Goal: Task Accomplishment & Management: Use online tool/utility

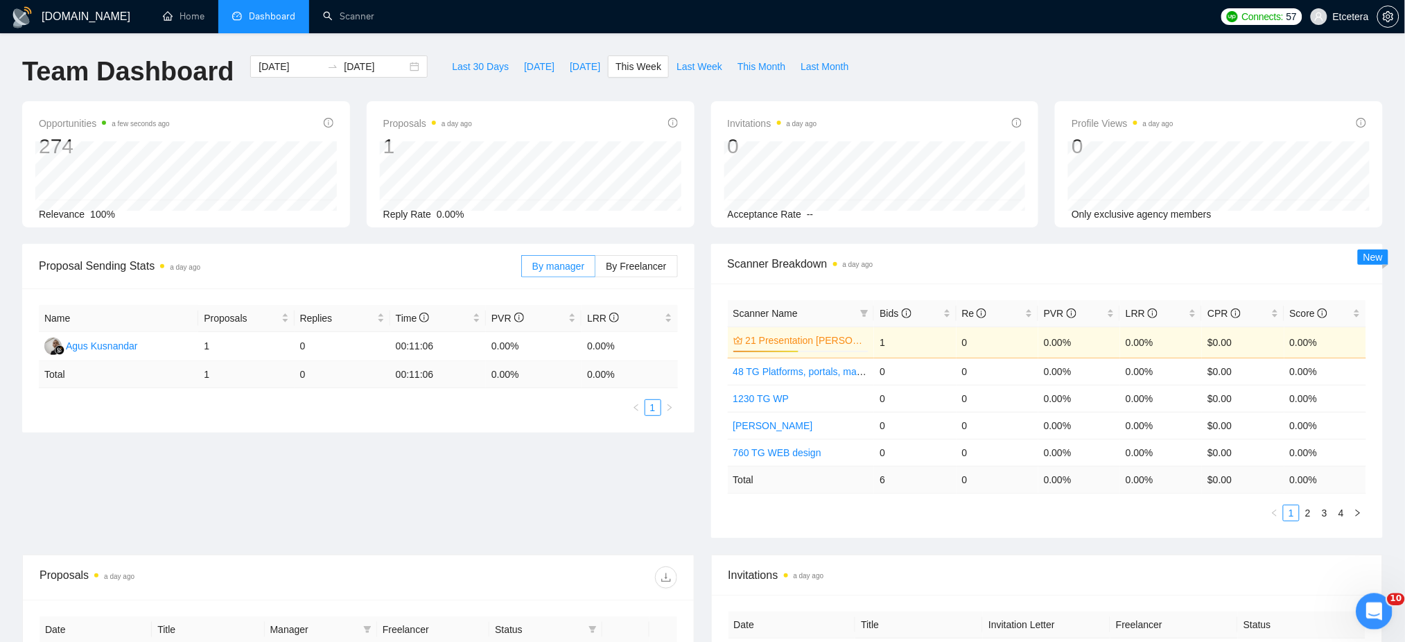
click at [1377, 614] on icon "Відкрити програму для спілкування Intercom" at bounding box center [1371, 609] width 23 height 23
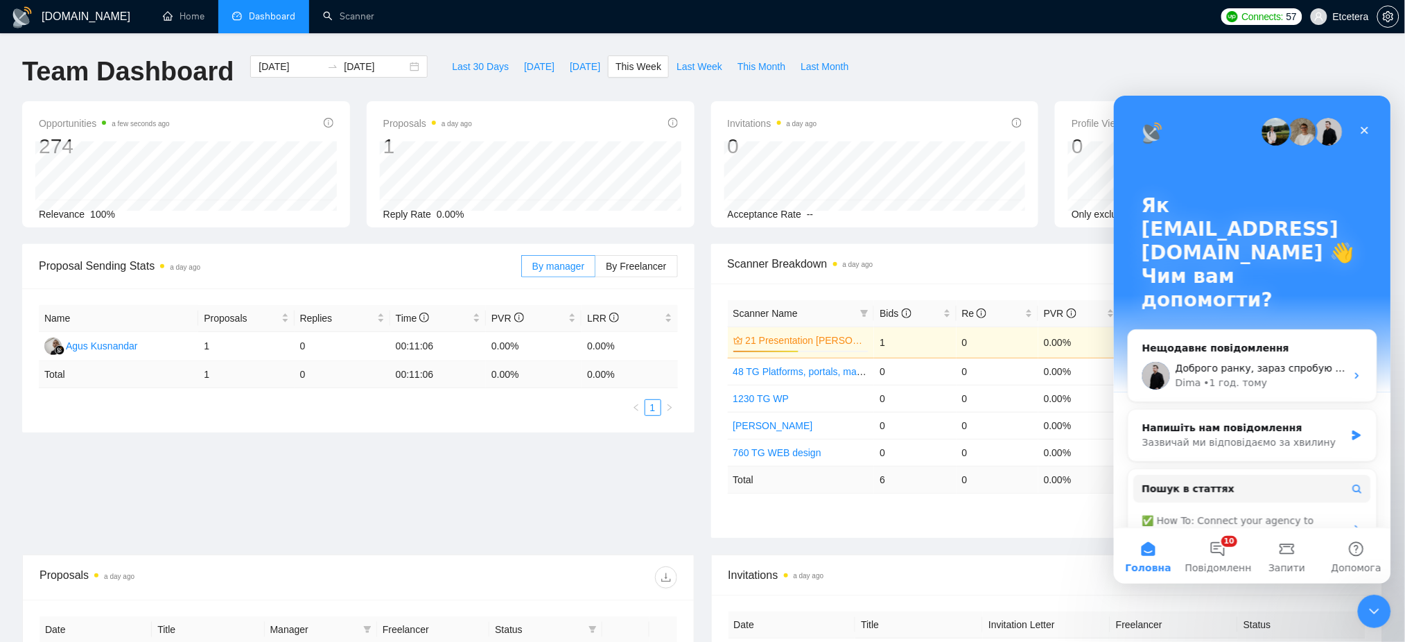
click at [991, 52] on div "GigRadar.io Home Dashboard Scanner Connects: 57 Etcetera Team Dashboard 2025-10…" at bounding box center [702, 447] width 1405 height 895
click at [1195, 49] on div "GigRadar.io Home Dashboard Scanner Connects: 57 Etcetera Team Dashboard 2025-10…" at bounding box center [702, 447] width 1405 height 895
drag, startPoint x: 1376, startPoint y: 605, endPoint x: 1369, endPoint y: 602, distance: 7.7
click at [1376, 604] on icon "Закрити програму для спілкування Intercom" at bounding box center [1371, 609] width 17 height 17
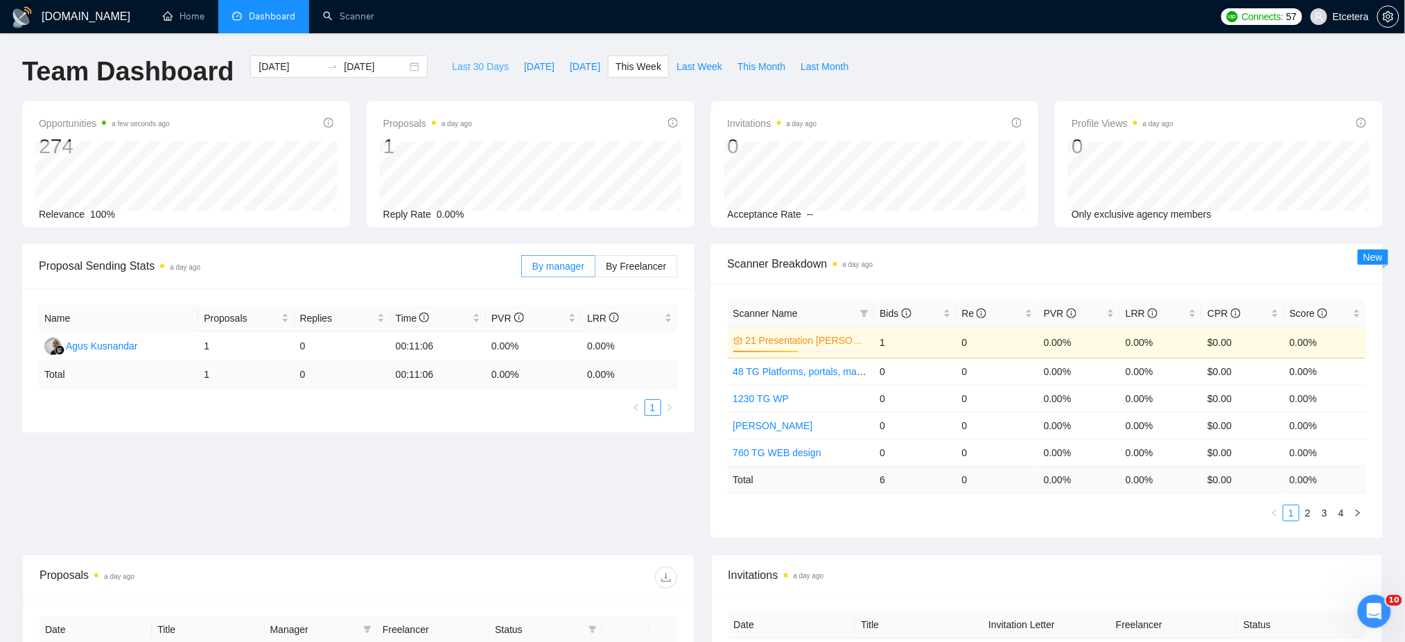
click at [482, 69] on span "Last 30 Days" at bounding box center [480, 66] width 57 height 15
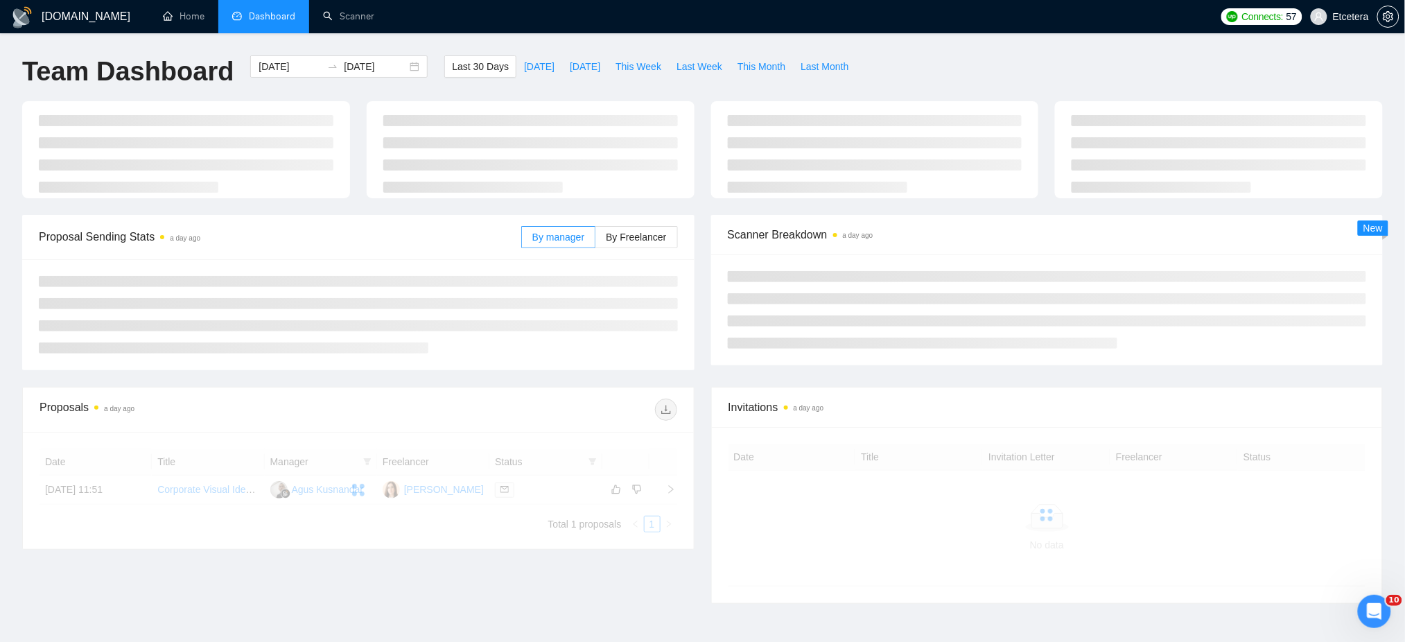
type input "2025-09-14"
type input "2025-10-14"
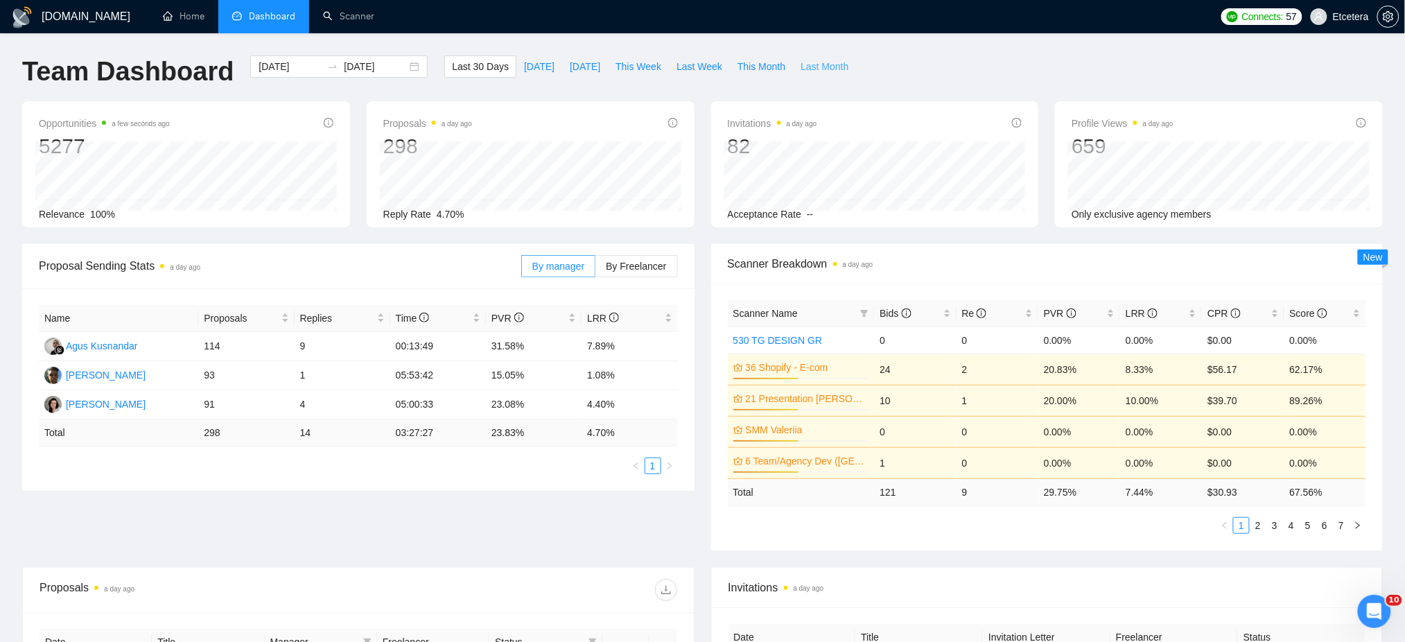
click at [812, 60] on span "Last Month" at bounding box center [824, 66] width 48 height 15
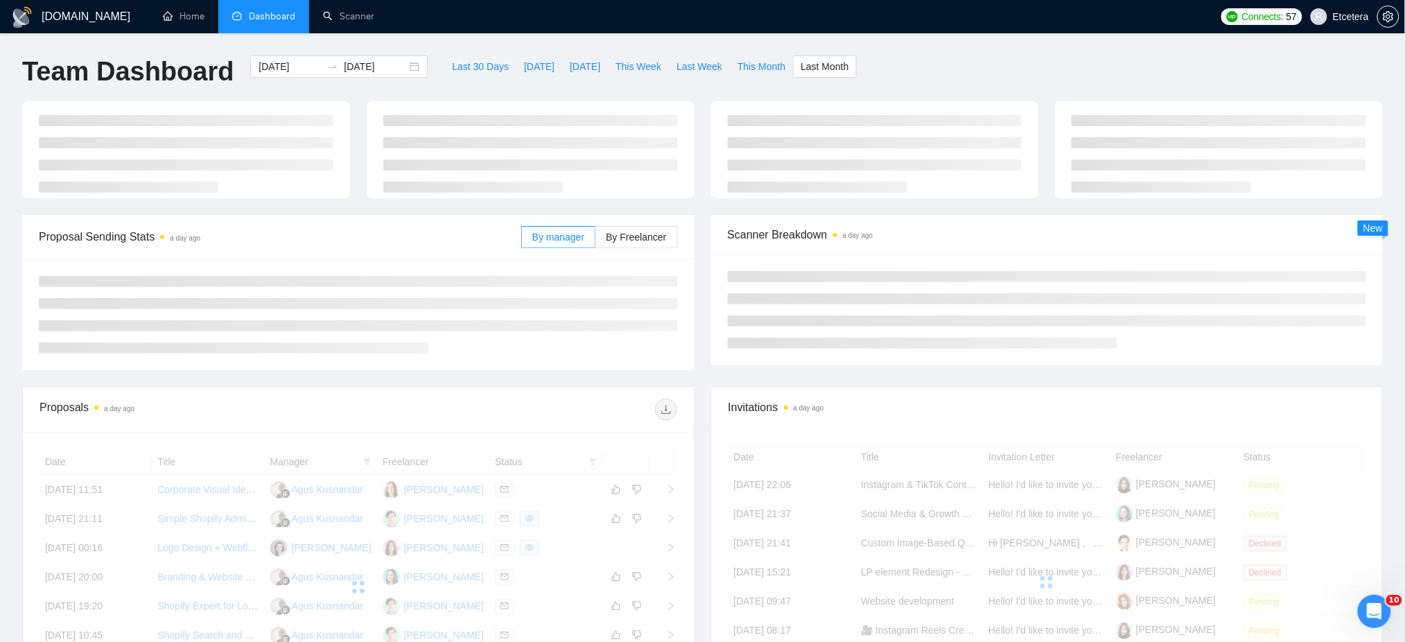
type input "2025-09-01"
type input "2025-09-30"
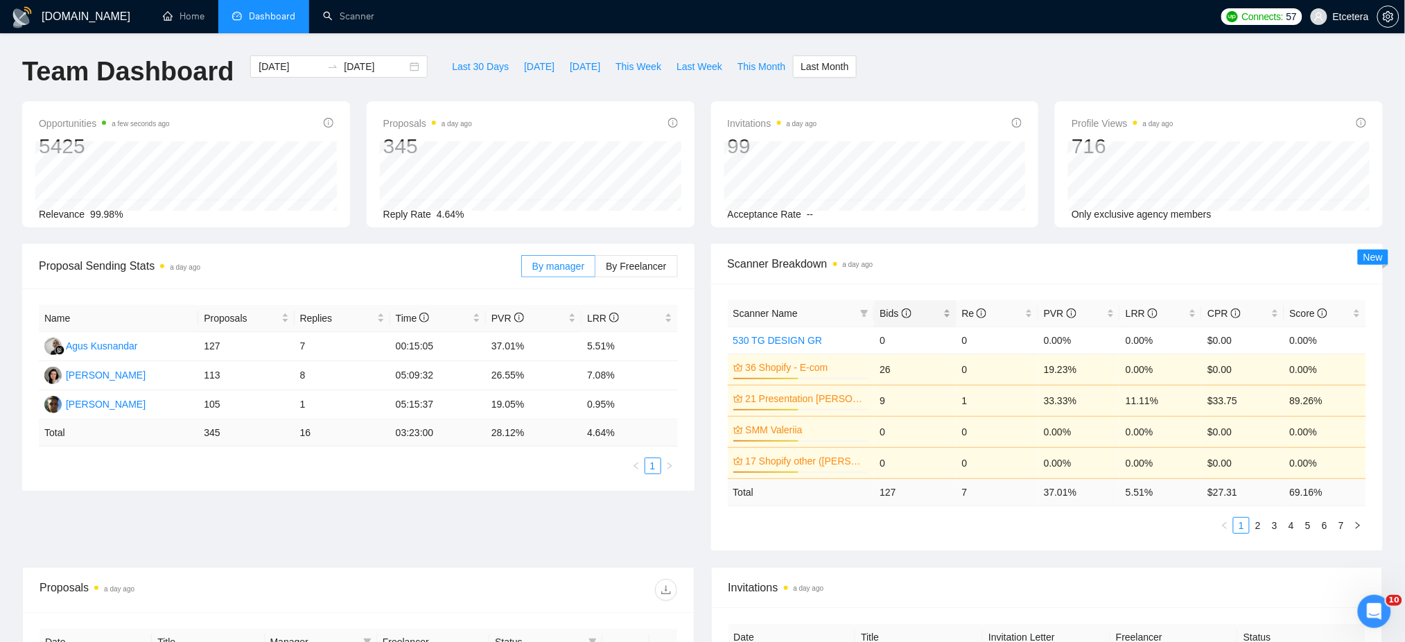
click at [947, 306] on div "Bids" at bounding box center [914, 313] width 71 height 15
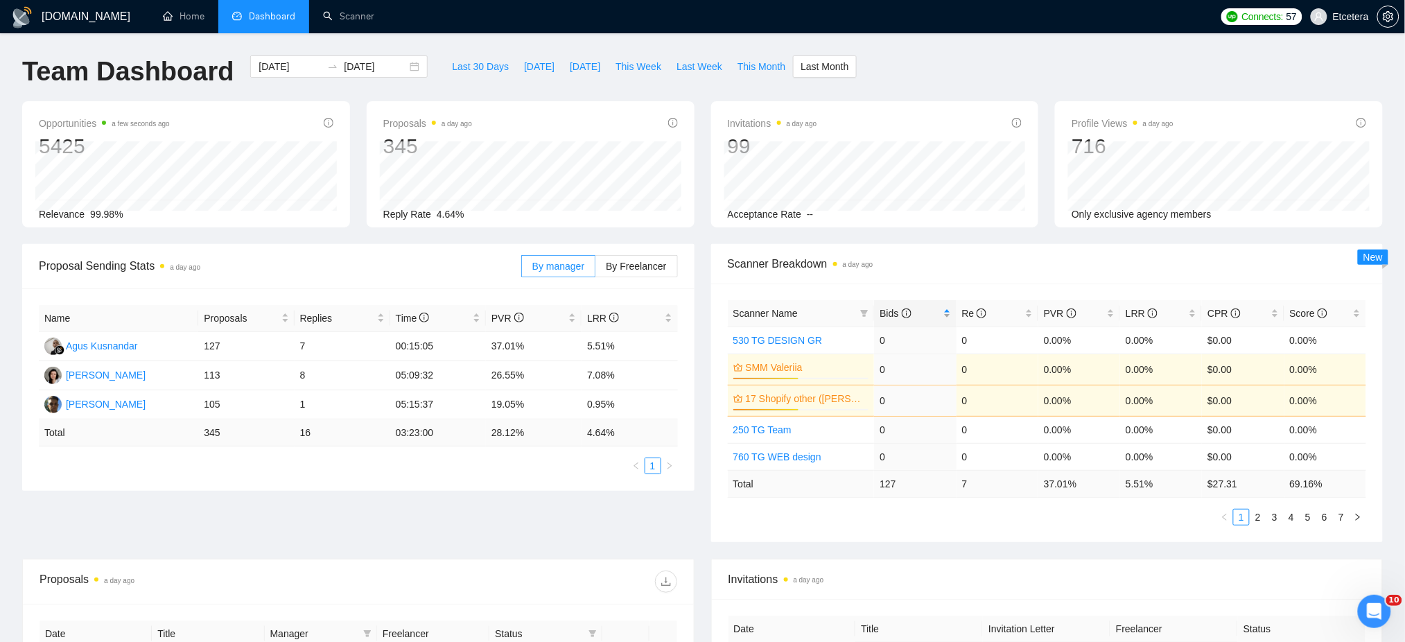
click at [948, 310] on div "Bids" at bounding box center [914, 313] width 71 height 15
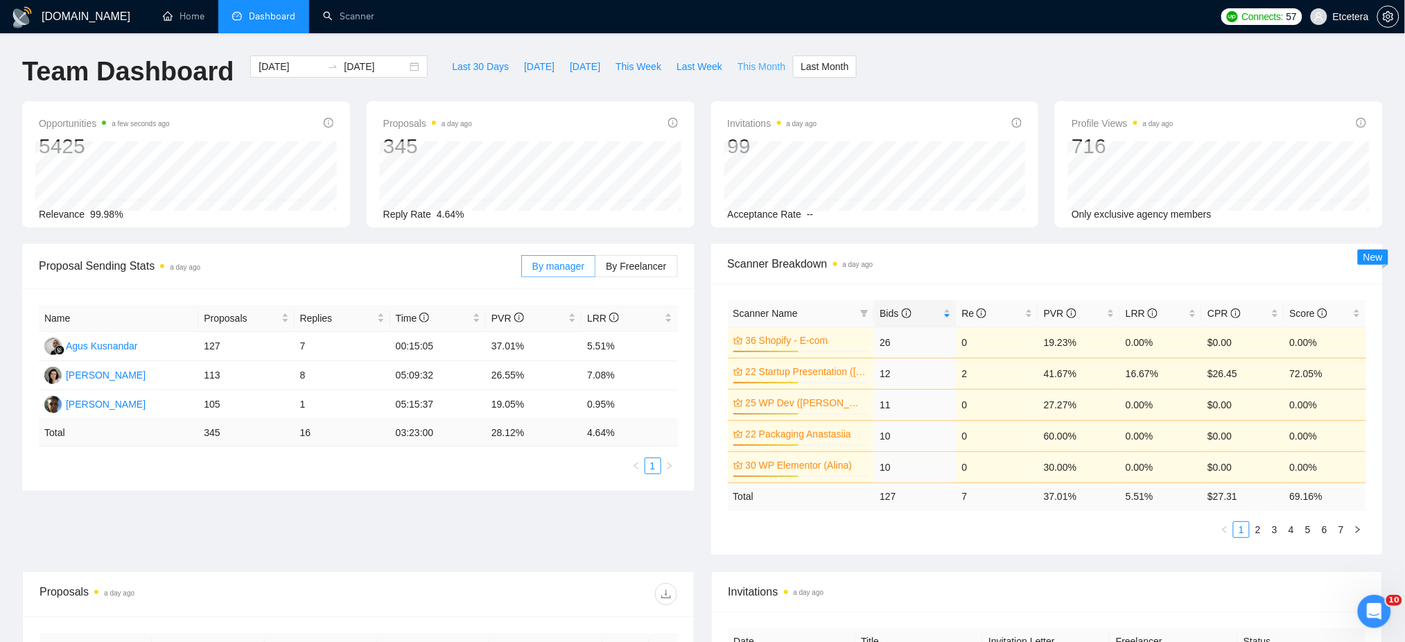
click at [757, 66] on span "This Month" at bounding box center [761, 66] width 48 height 15
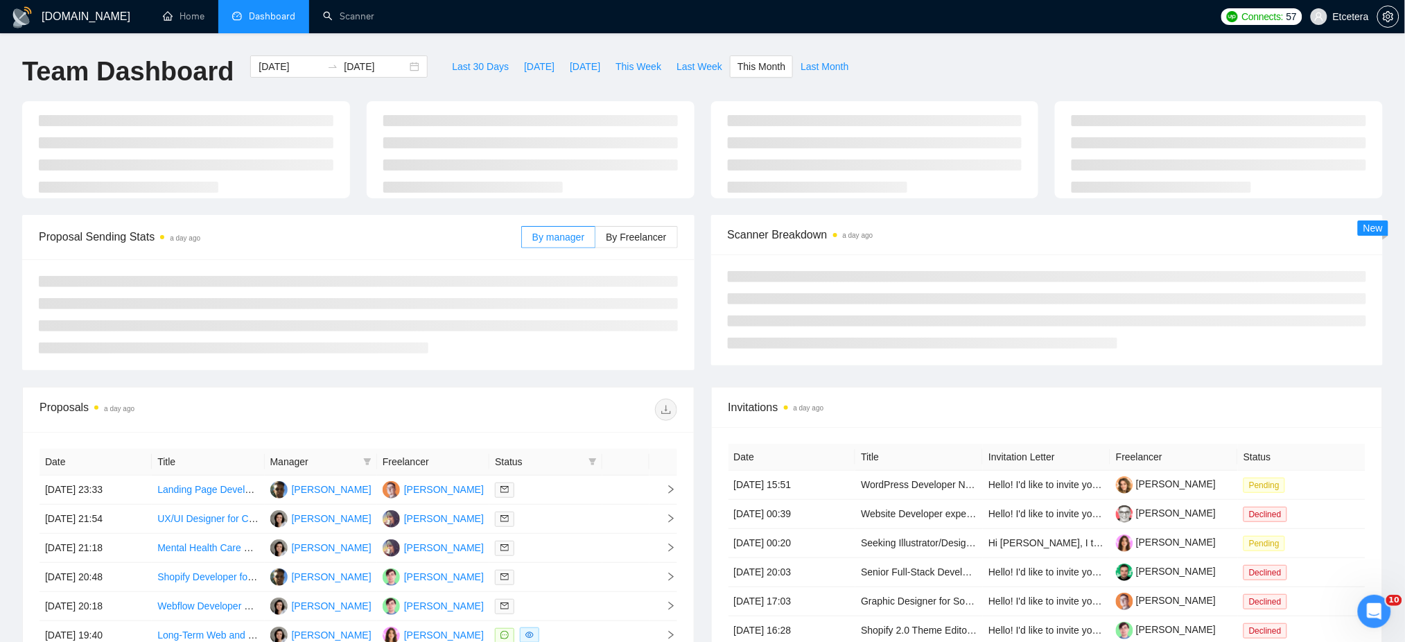
type input "2025-10-01"
type input "2025-10-31"
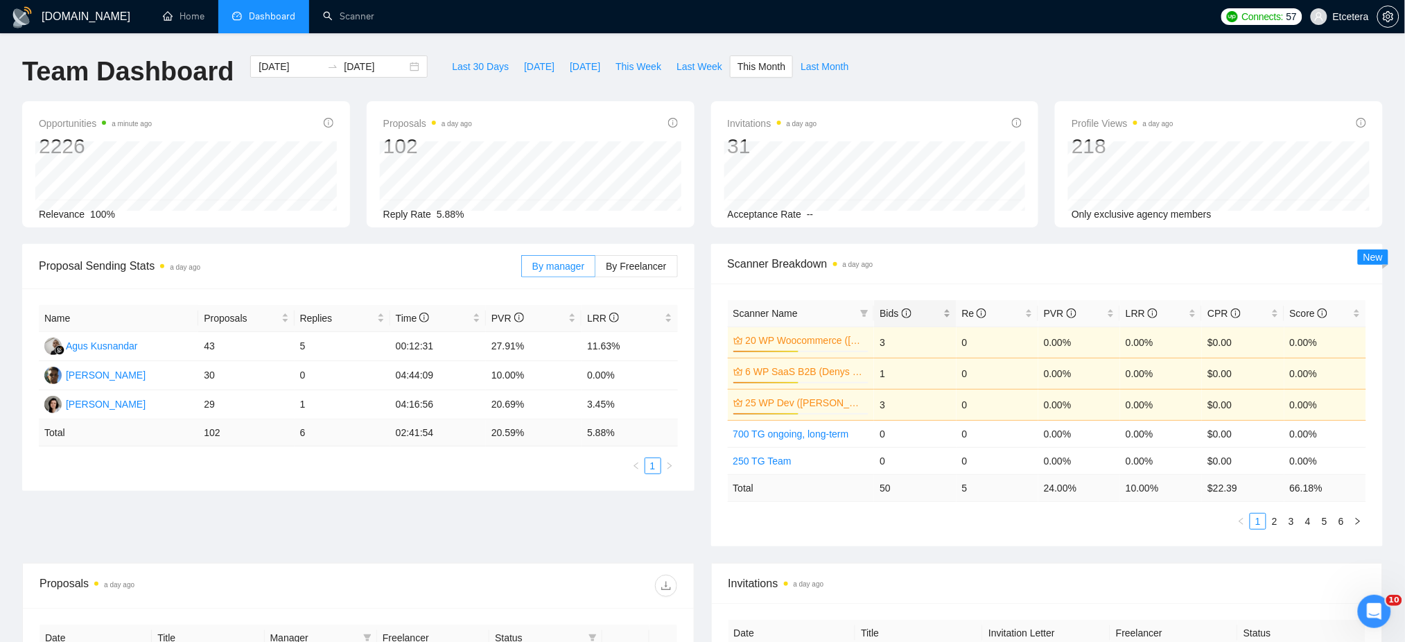
click at [945, 306] on div "Bids" at bounding box center [914, 313] width 71 height 15
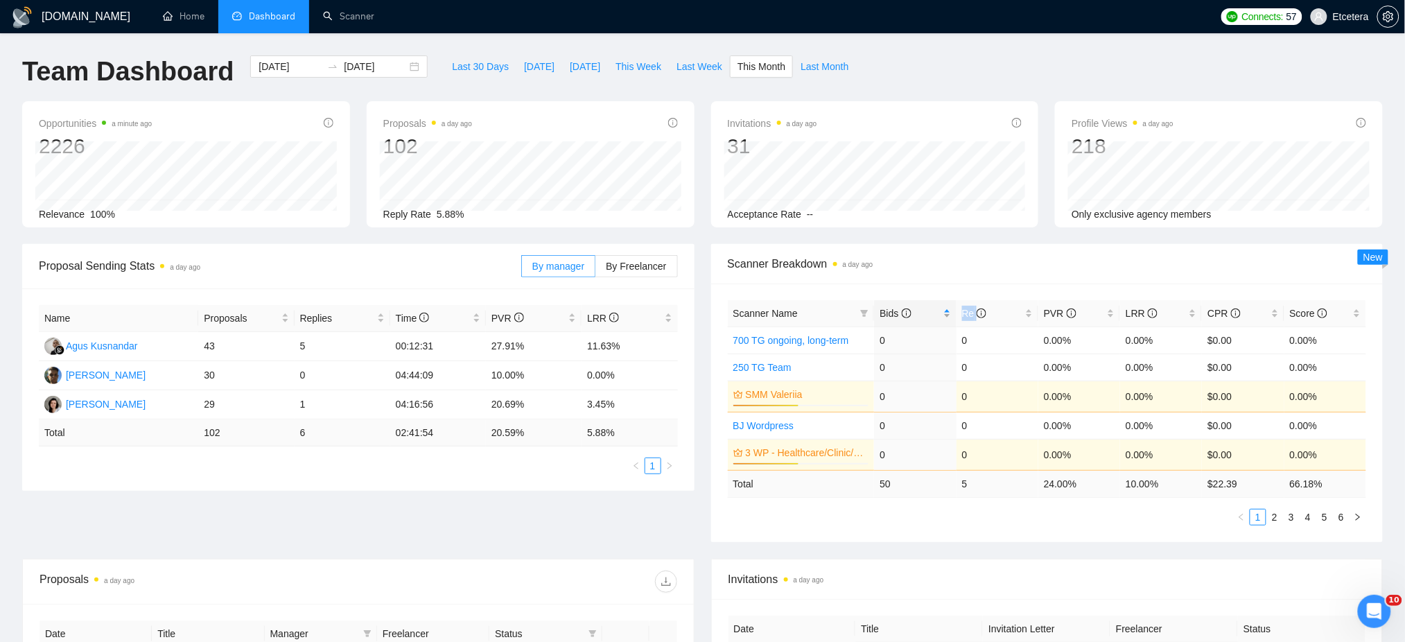
click at [946, 306] on div "Bids" at bounding box center [914, 313] width 71 height 15
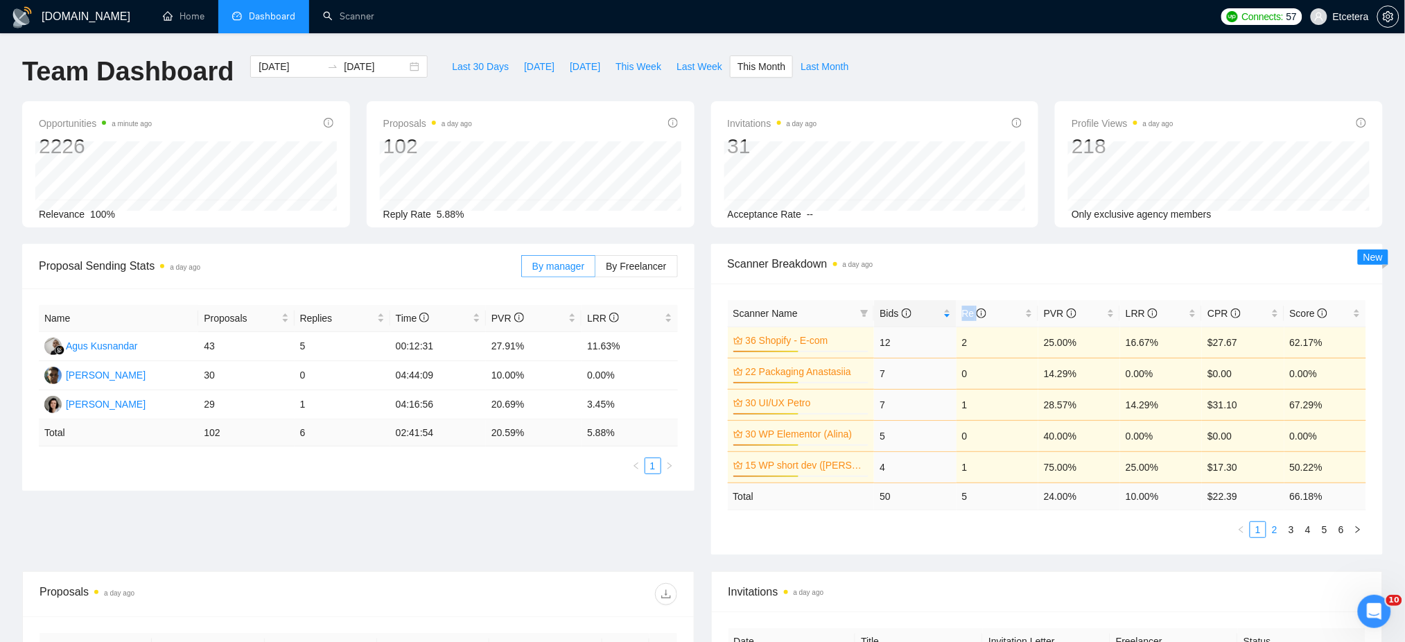
click at [1274, 529] on link "2" at bounding box center [1274, 529] width 15 height 15
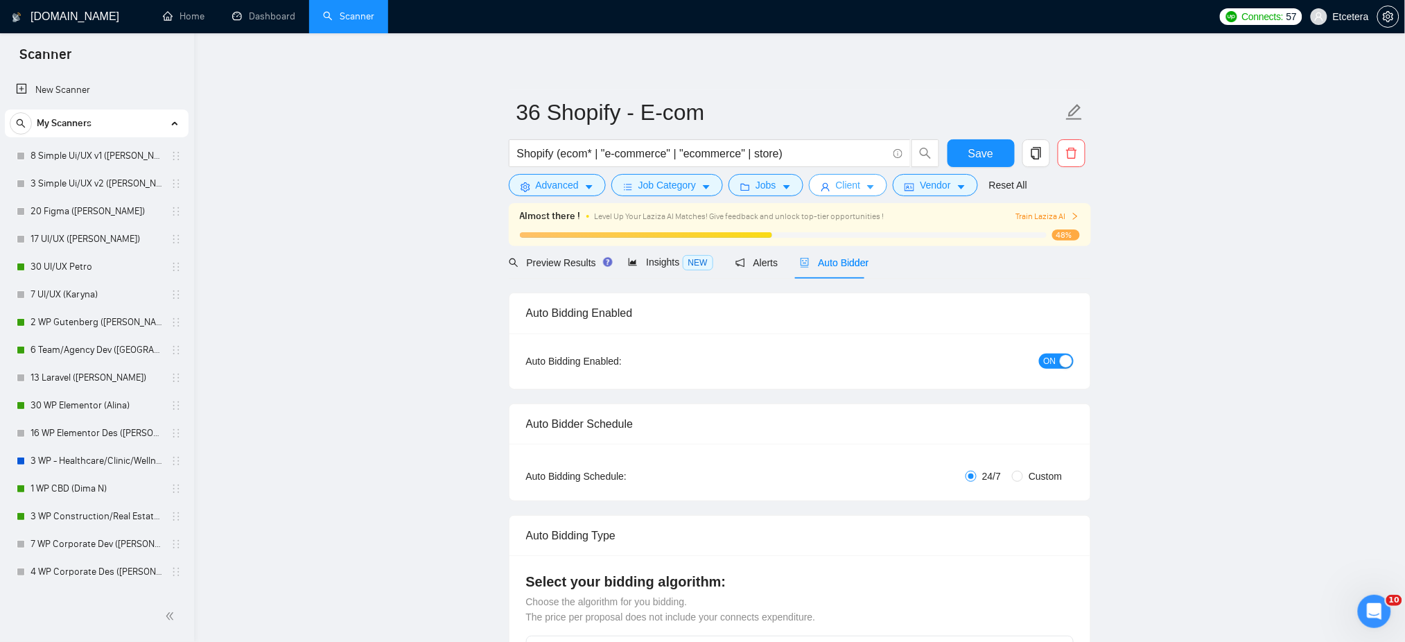
click at [857, 188] on button "Client" at bounding box center [848, 185] width 79 height 22
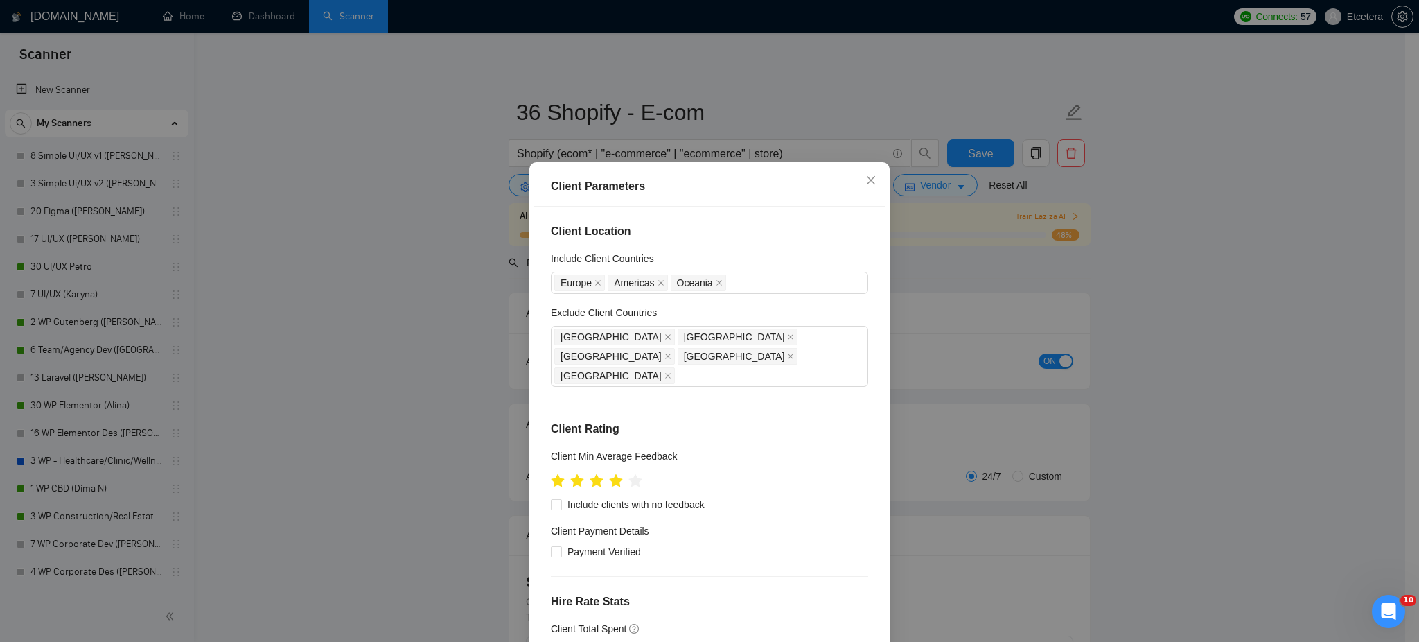
click at [839, 92] on div "Client Parameters Client Location Include Client Countries [GEOGRAPHIC_DATA] [G…" at bounding box center [709, 321] width 1419 height 642
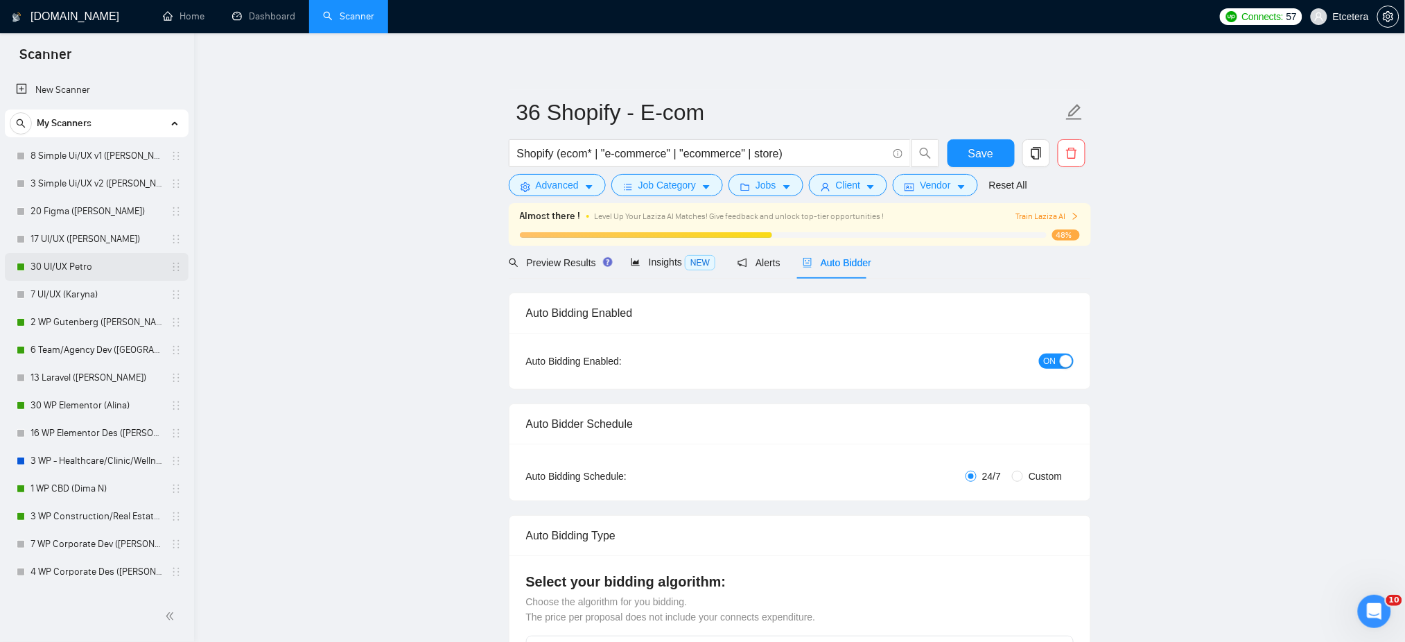
click at [68, 267] on link "30 UI/UX Petro" at bounding box center [96, 267] width 132 height 28
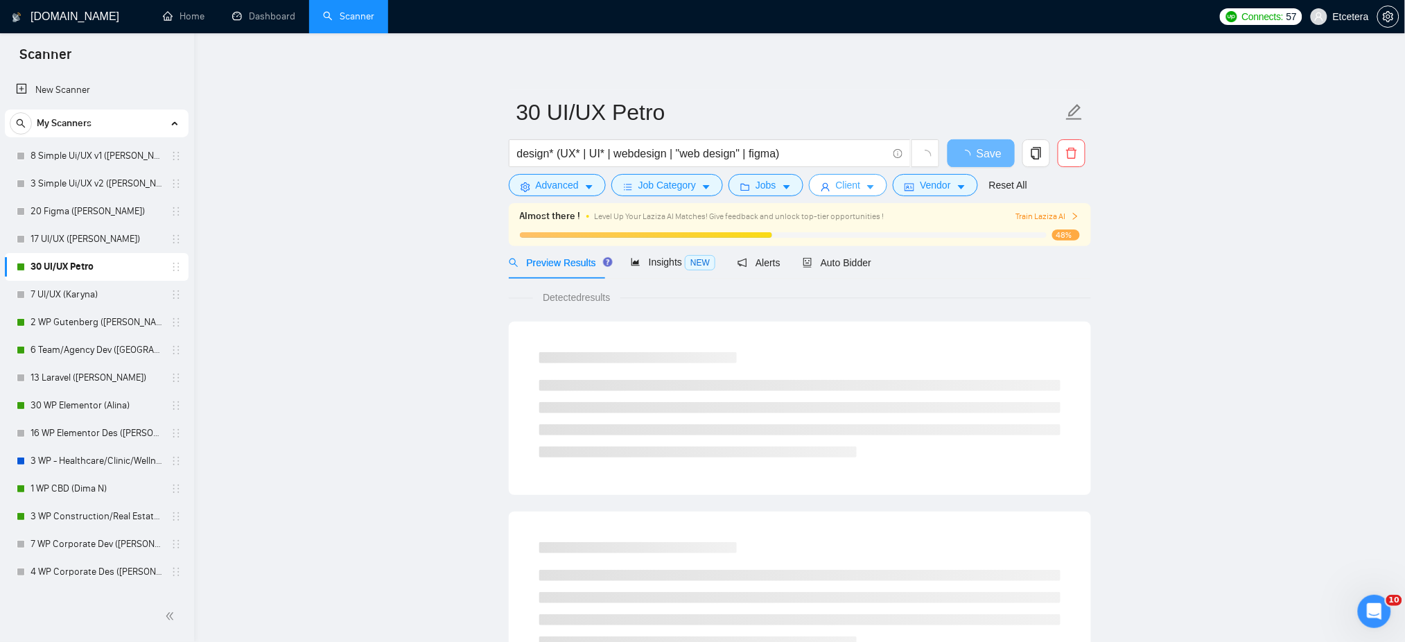
click at [873, 187] on button "Client" at bounding box center [848, 185] width 79 height 22
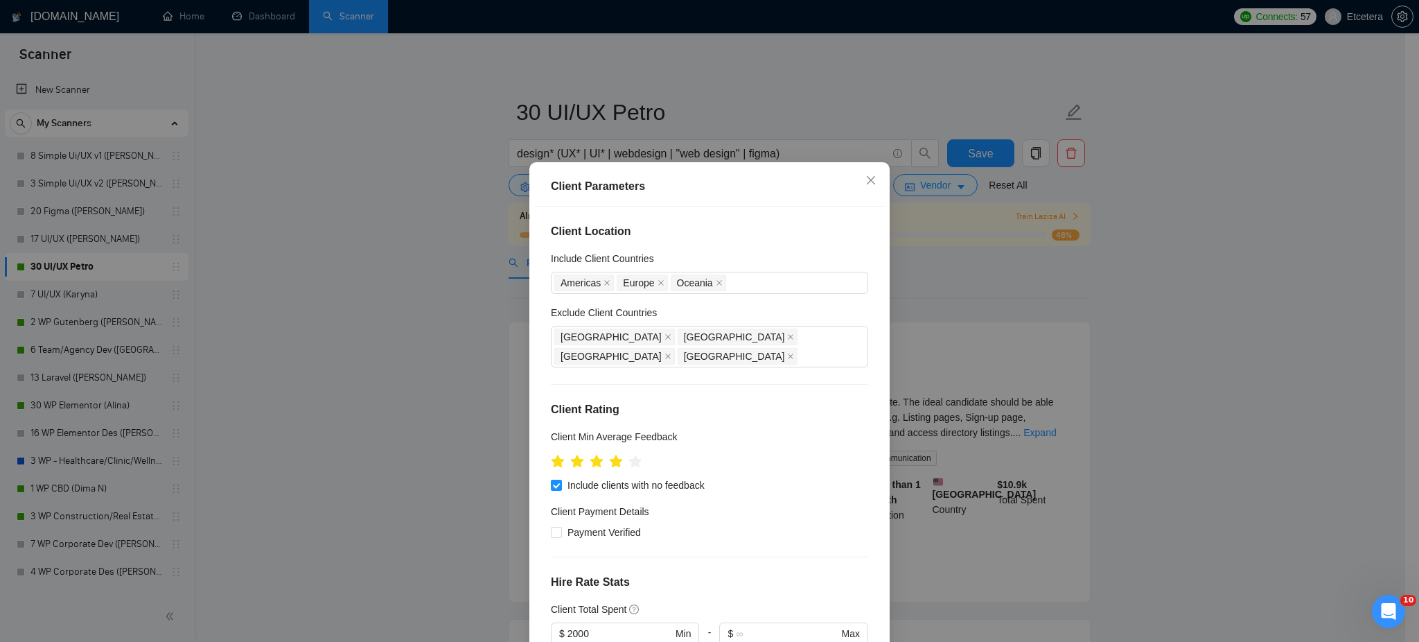
click at [850, 89] on div "Client Parameters Client Location Include Client Countries [GEOGRAPHIC_DATA] [G…" at bounding box center [709, 321] width 1419 height 642
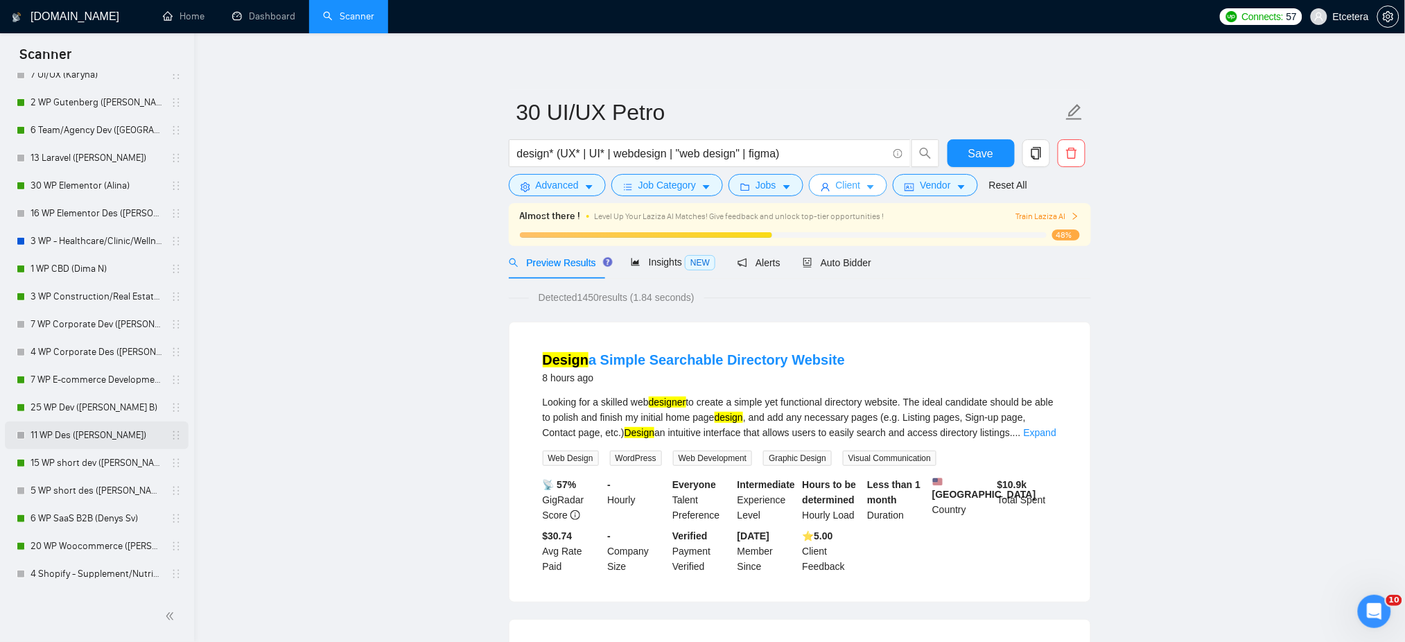
scroll to position [277, 0]
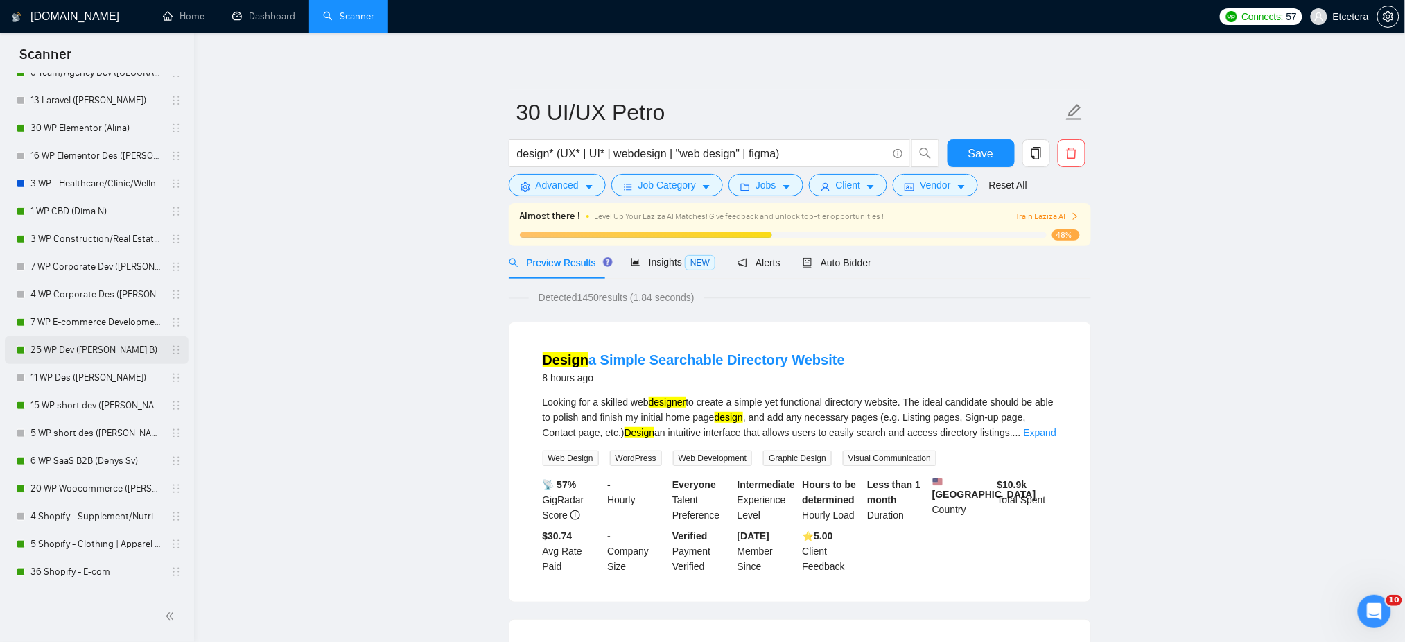
click at [54, 349] on link "25 WP Dev ([PERSON_NAME] B)" at bounding box center [96, 350] width 132 height 28
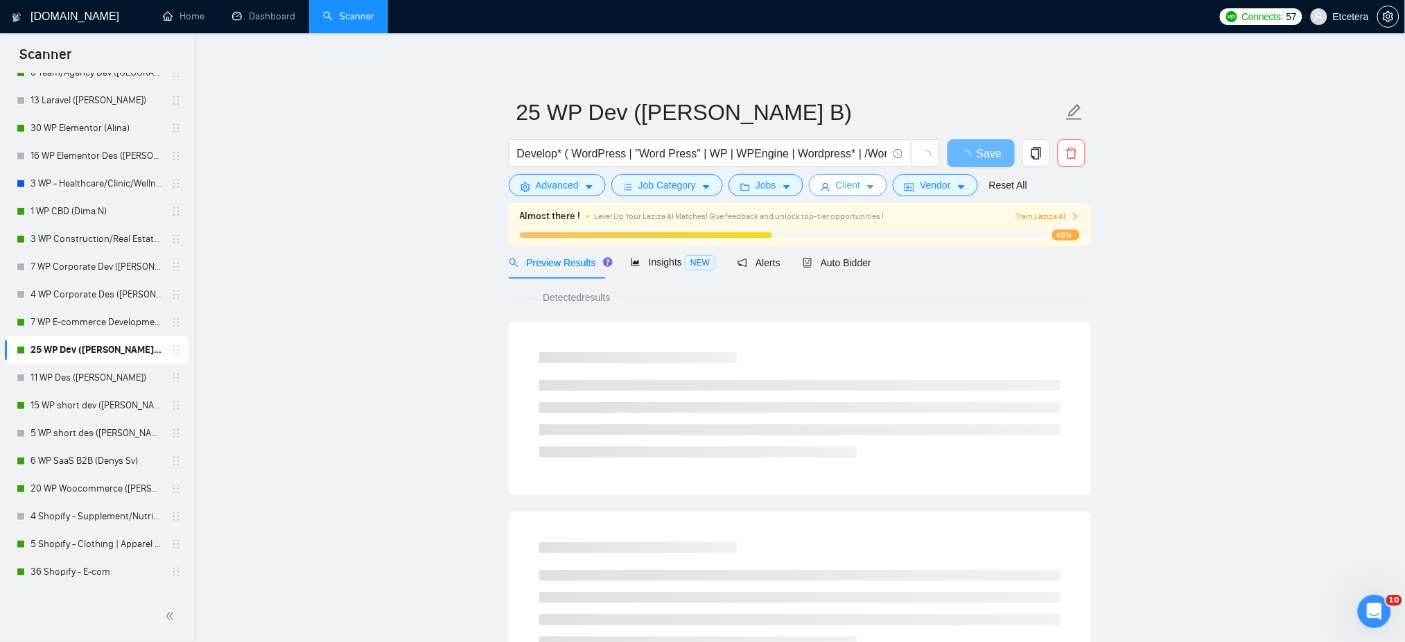
click at [866, 190] on icon "caret-down" at bounding box center [871, 187] width 10 height 10
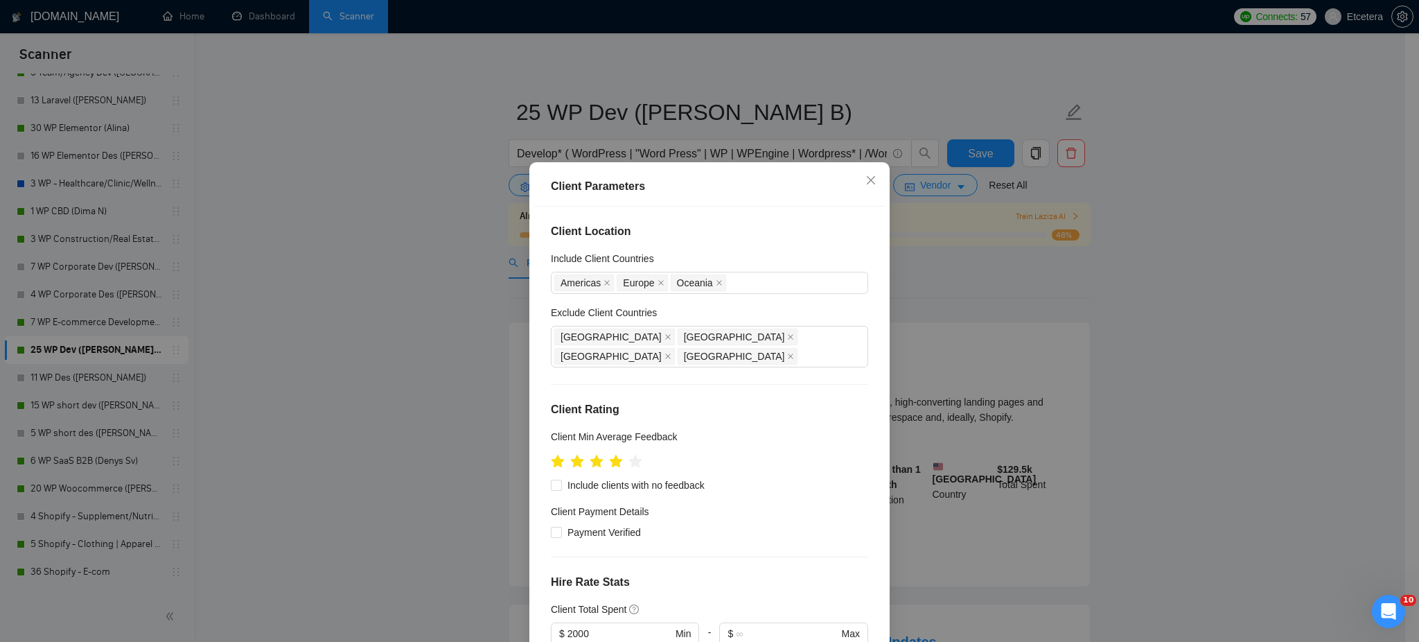
click at [901, 98] on div "Client Parameters Client Location Include Client Countries [GEOGRAPHIC_DATA] [G…" at bounding box center [709, 321] width 1419 height 642
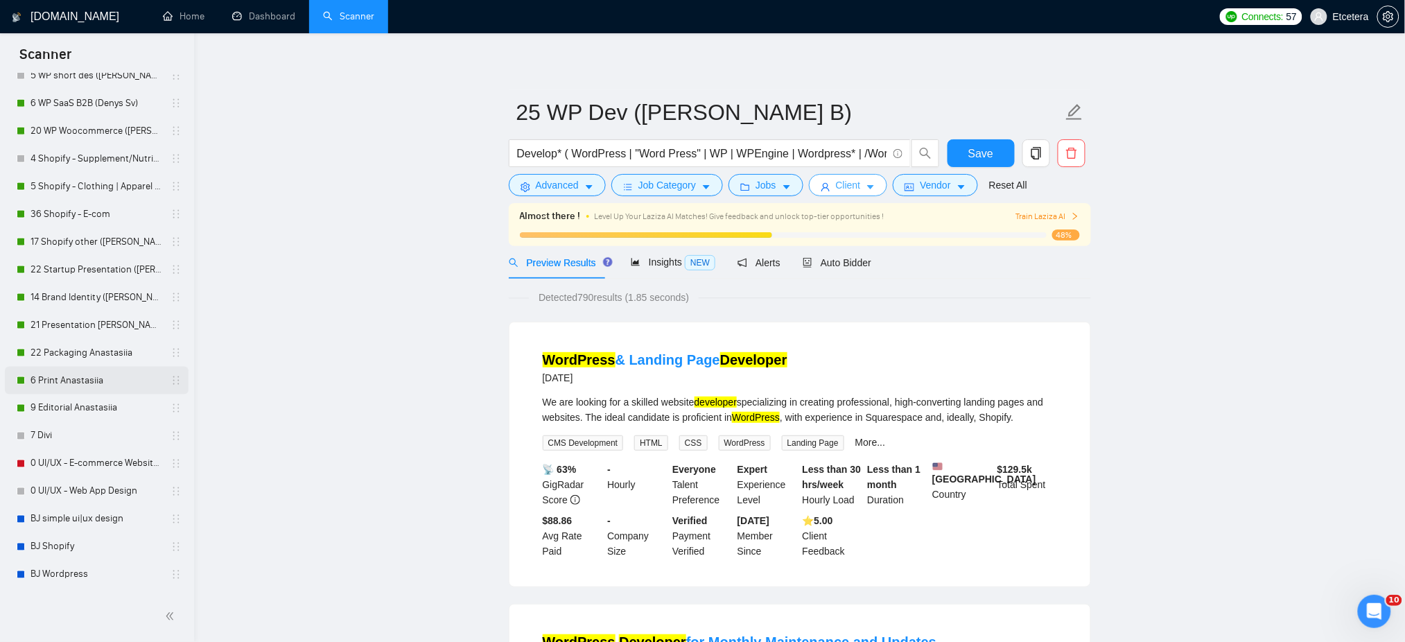
scroll to position [647, 0]
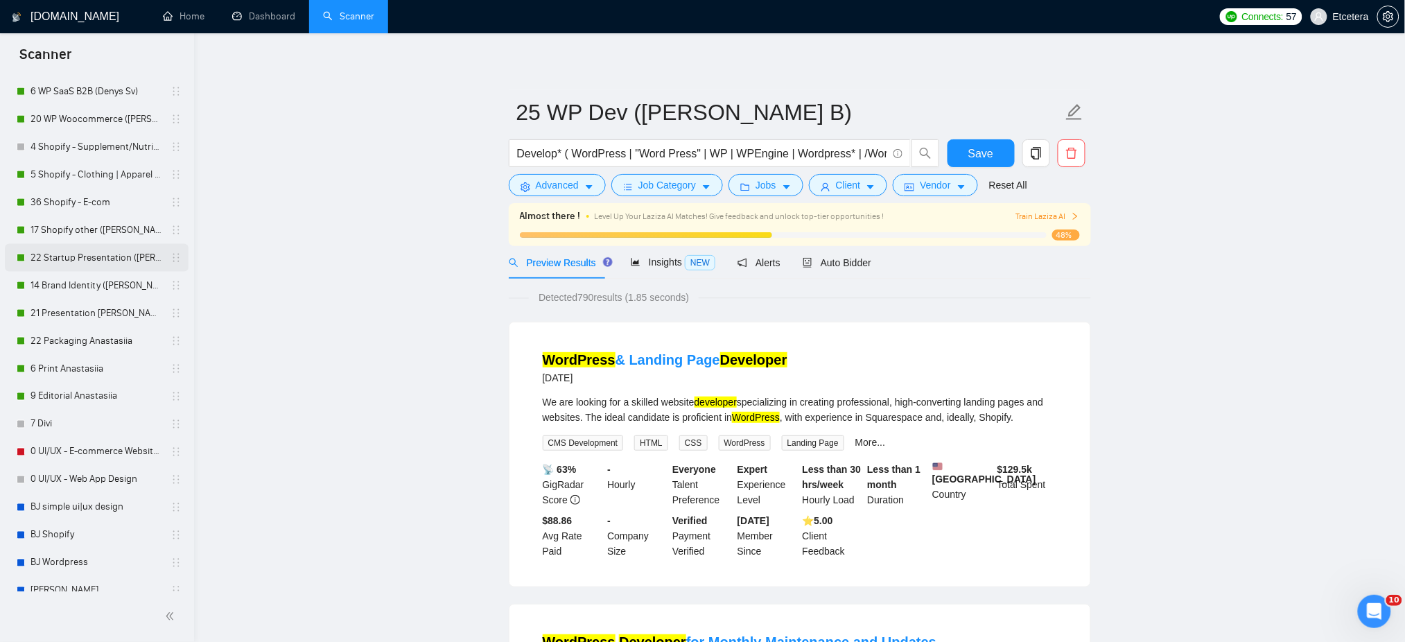
click at [64, 251] on link "22 Startup Presentation ([PERSON_NAME])" at bounding box center [96, 258] width 132 height 28
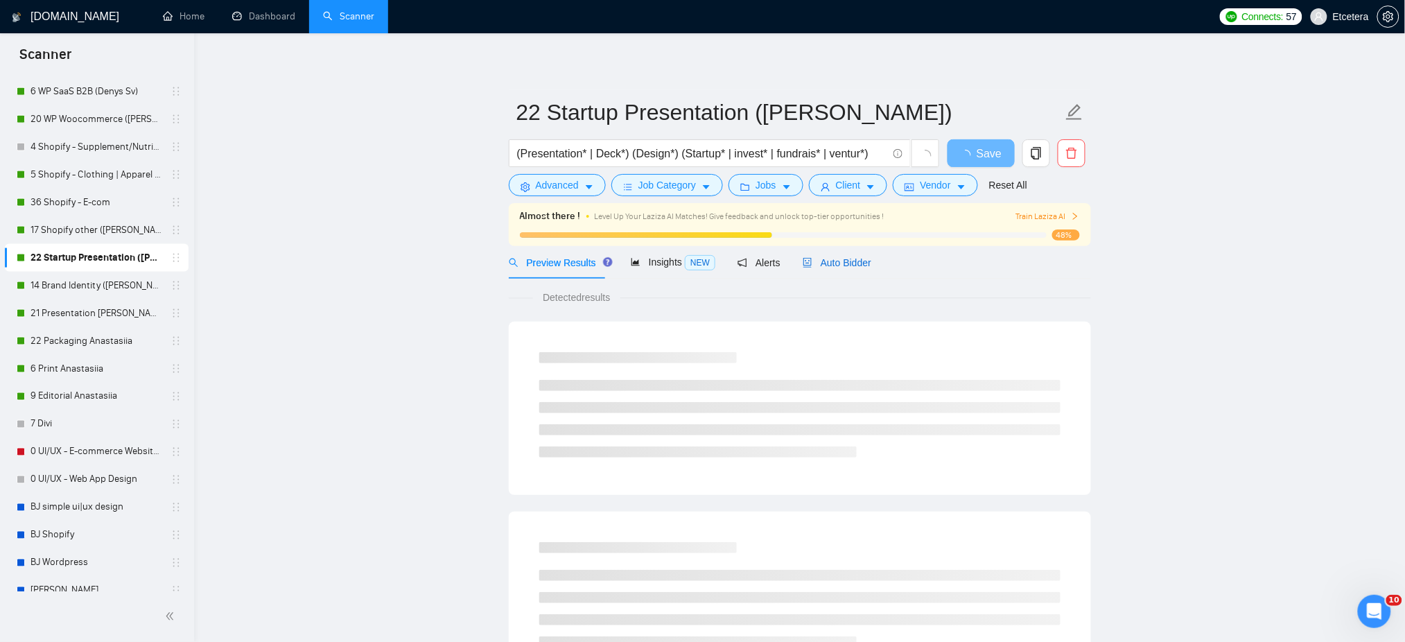
click at [845, 264] on span "Auto Bidder" at bounding box center [837, 262] width 69 height 11
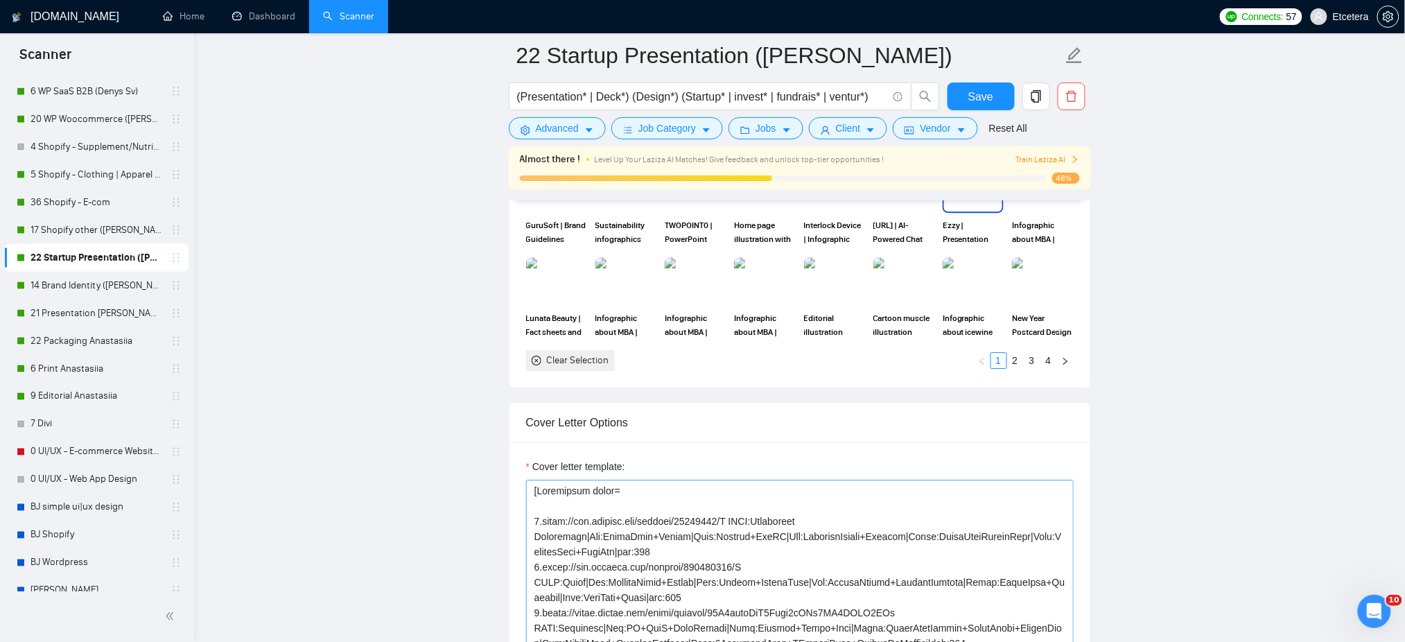
scroll to position [1755, 0]
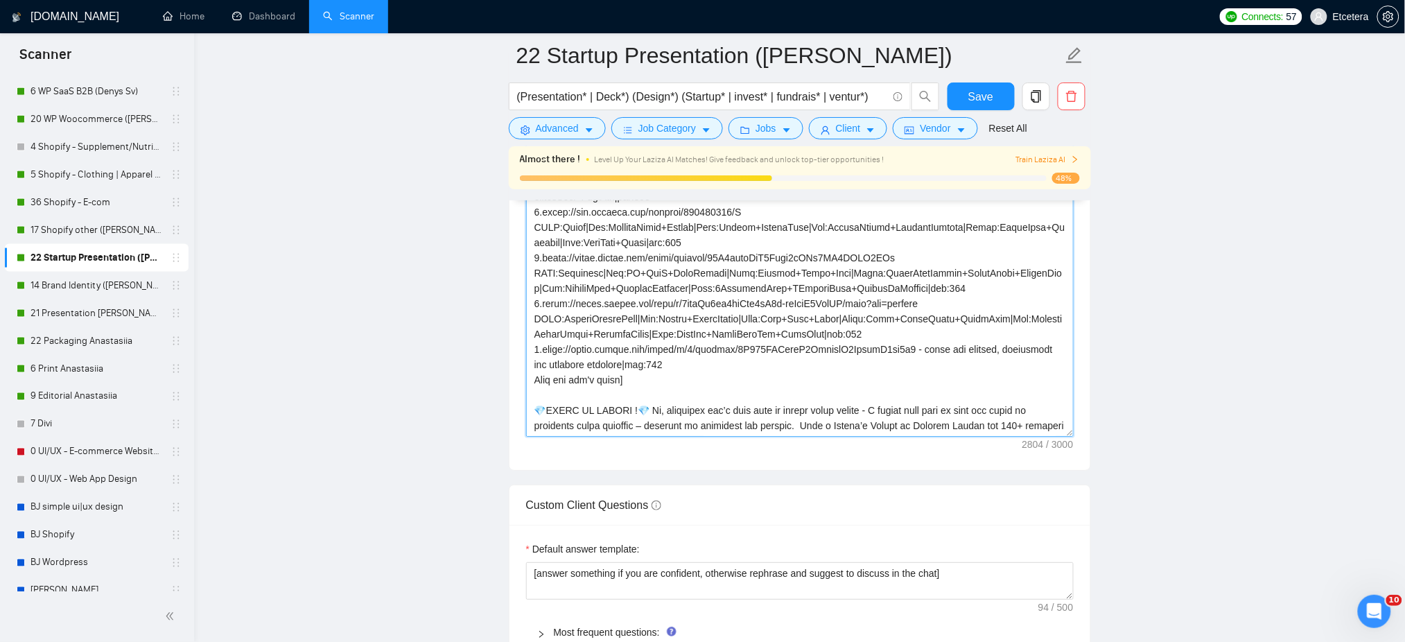
click at [565, 410] on textarea "Cover letter template:" at bounding box center [799, 281] width 547 height 312
drag, startPoint x: 536, startPoint y: 410, endPoint x: 544, endPoint y: 439, distance: 29.6
click at [536, 413] on textarea "Cover letter template:" at bounding box center [799, 281] width 547 height 312
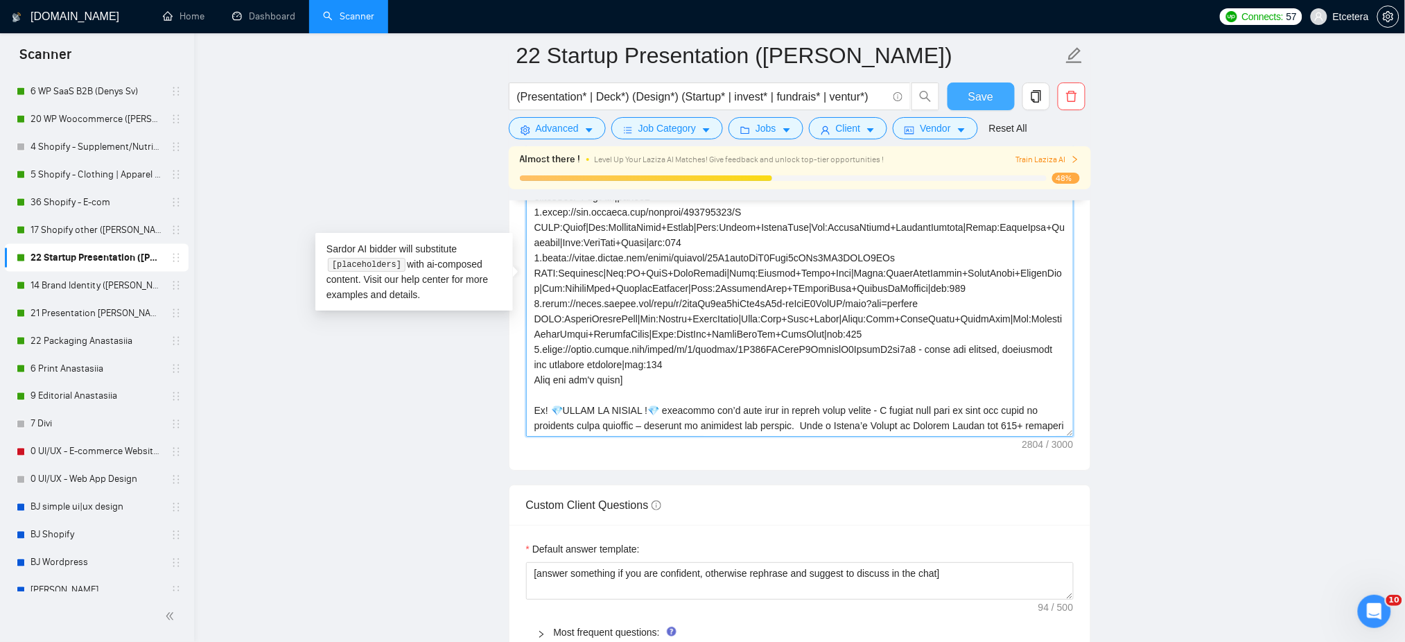
type textarea "[Successful cases= 1.[URL][DOMAIN_NAME] CLNT:Management Consulting|Nch:PrjctMgm…"
click at [978, 105] on button "Save" at bounding box center [980, 96] width 67 height 28
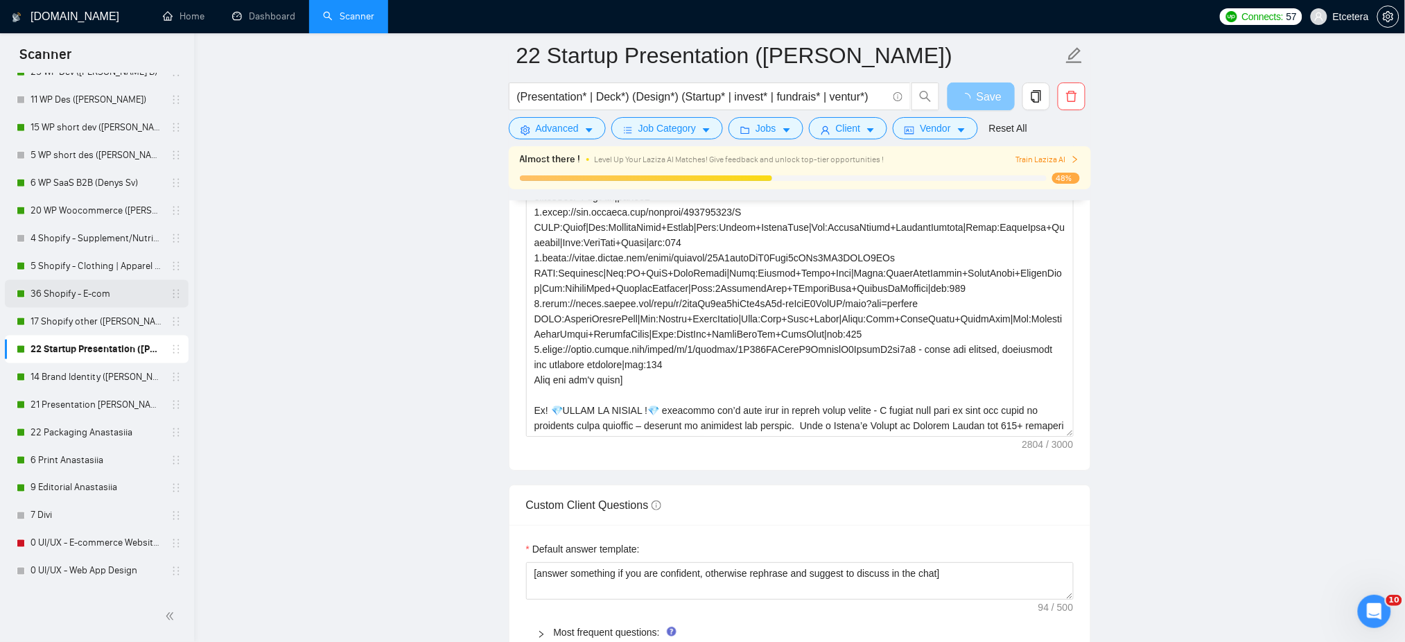
scroll to position [462, 0]
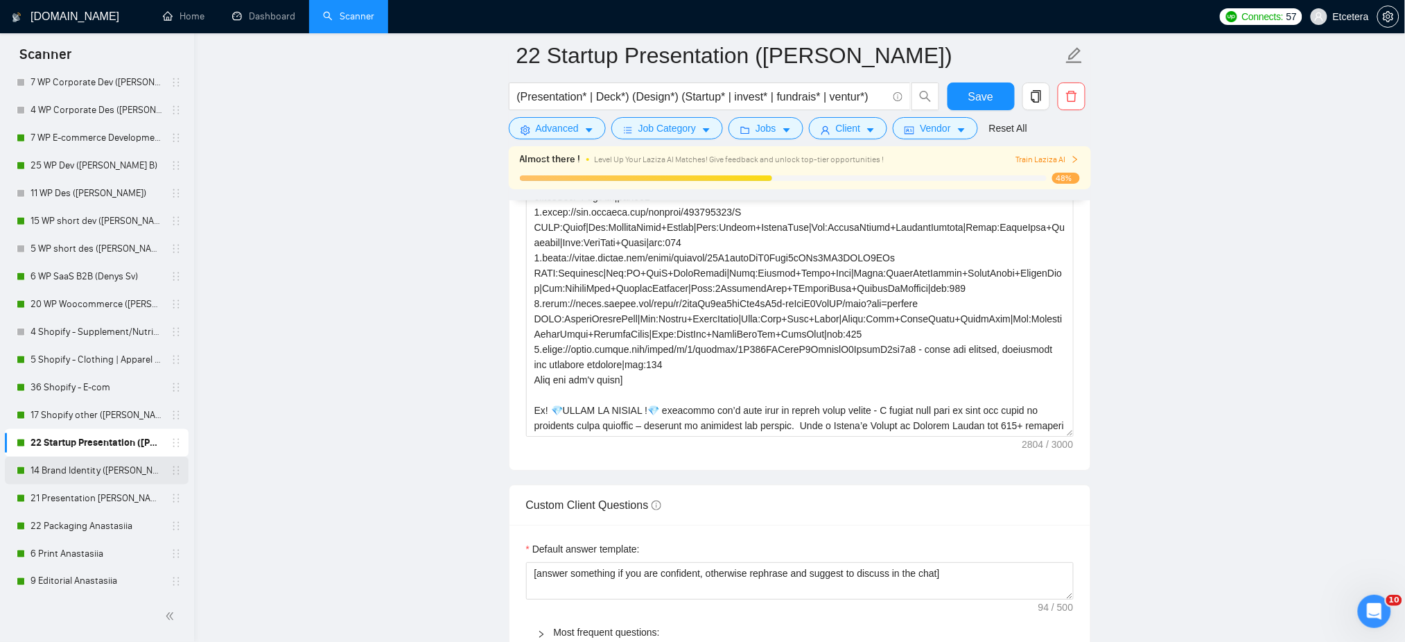
click at [100, 475] on link "14 Brand Identity ([PERSON_NAME])" at bounding box center [96, 471] width 132 height 28
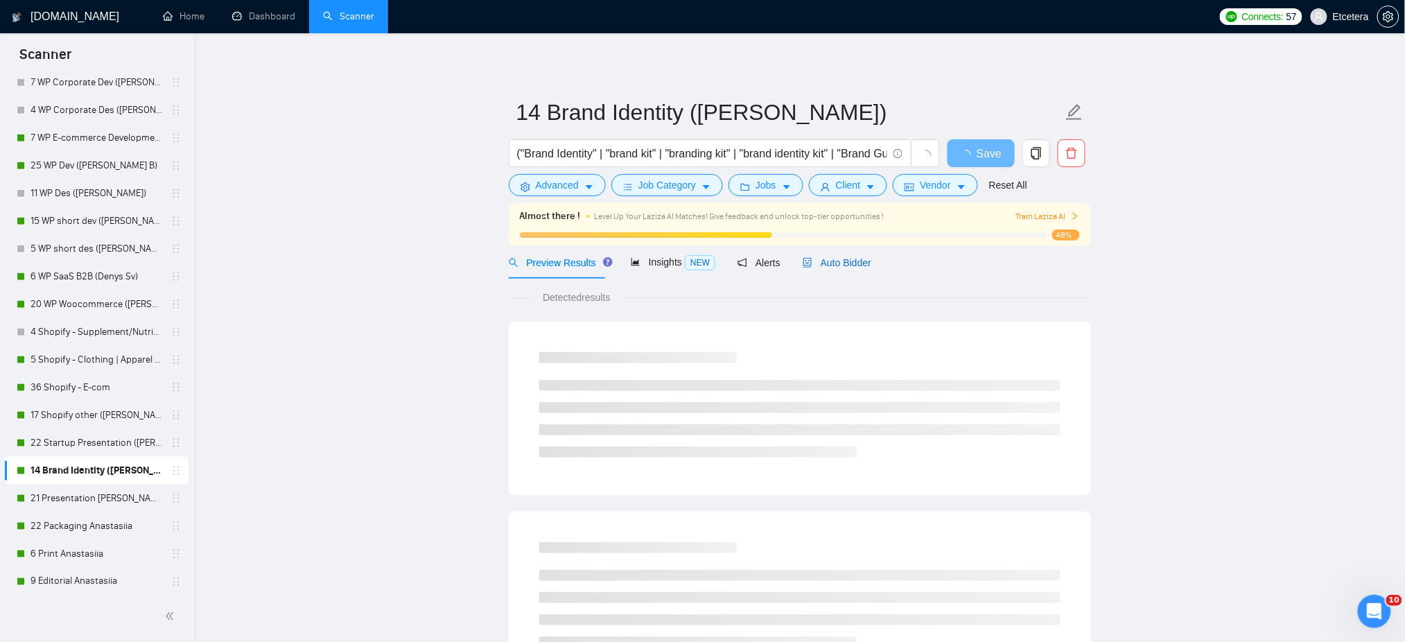
click at [827, 264] on span "Auto Bidder" at bounding box center [837, 262] width 69 height 11
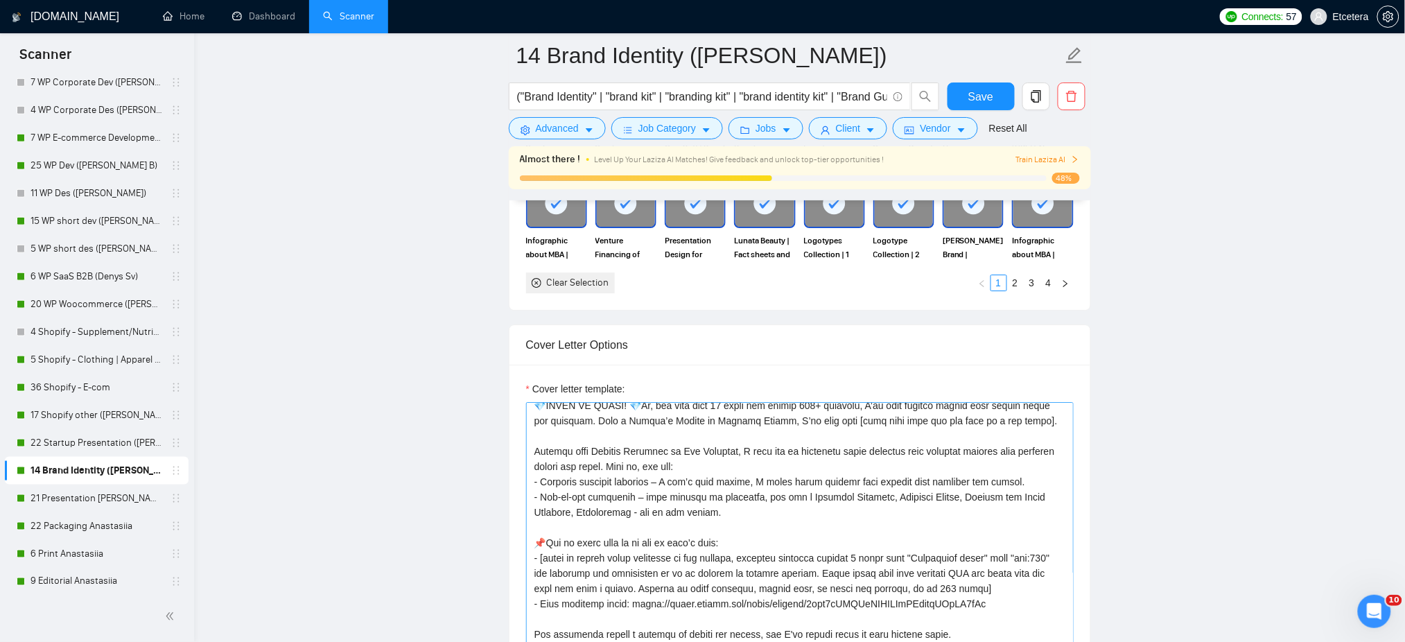
scroll to position [369, 0]
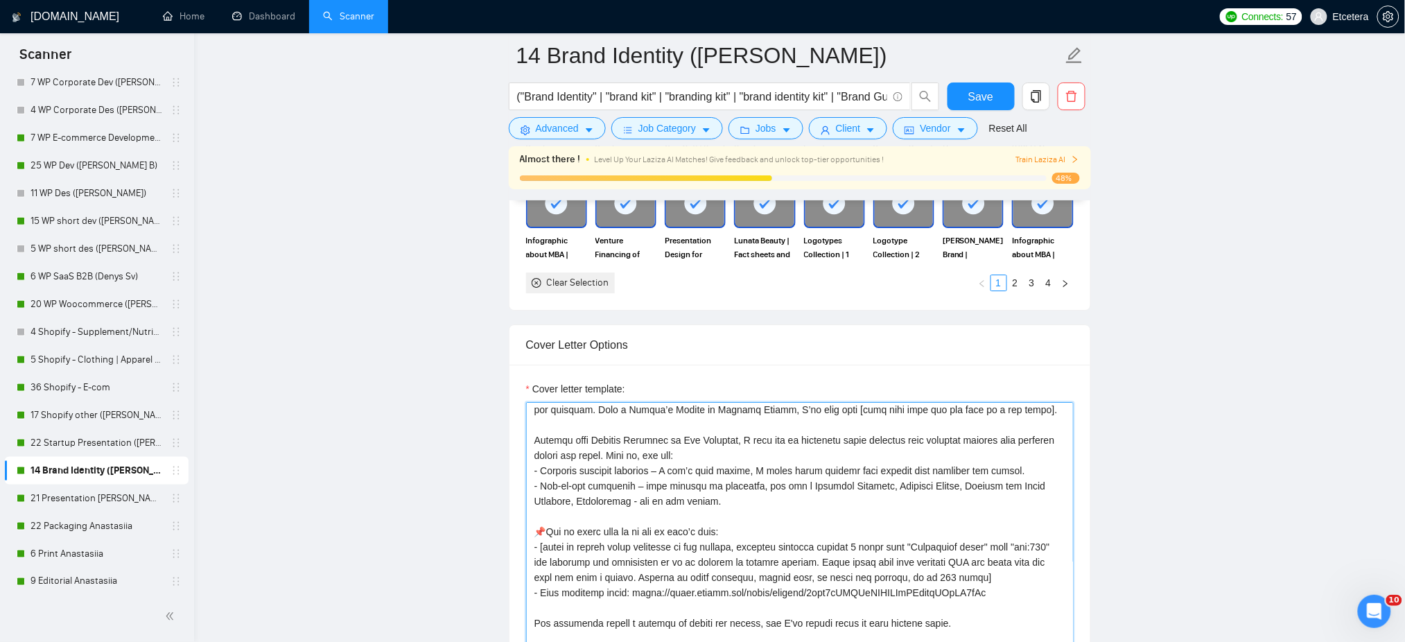
click at [536, 411] on textarea "Cover letter template:" at bounding box center [799, 558] width 547 height 312
type textarea "[Successful cases= 1.[URL][DOMAIN_NAME] CLNT:Piirla Oy|Nch:VehicleSafety|Styl:C…"
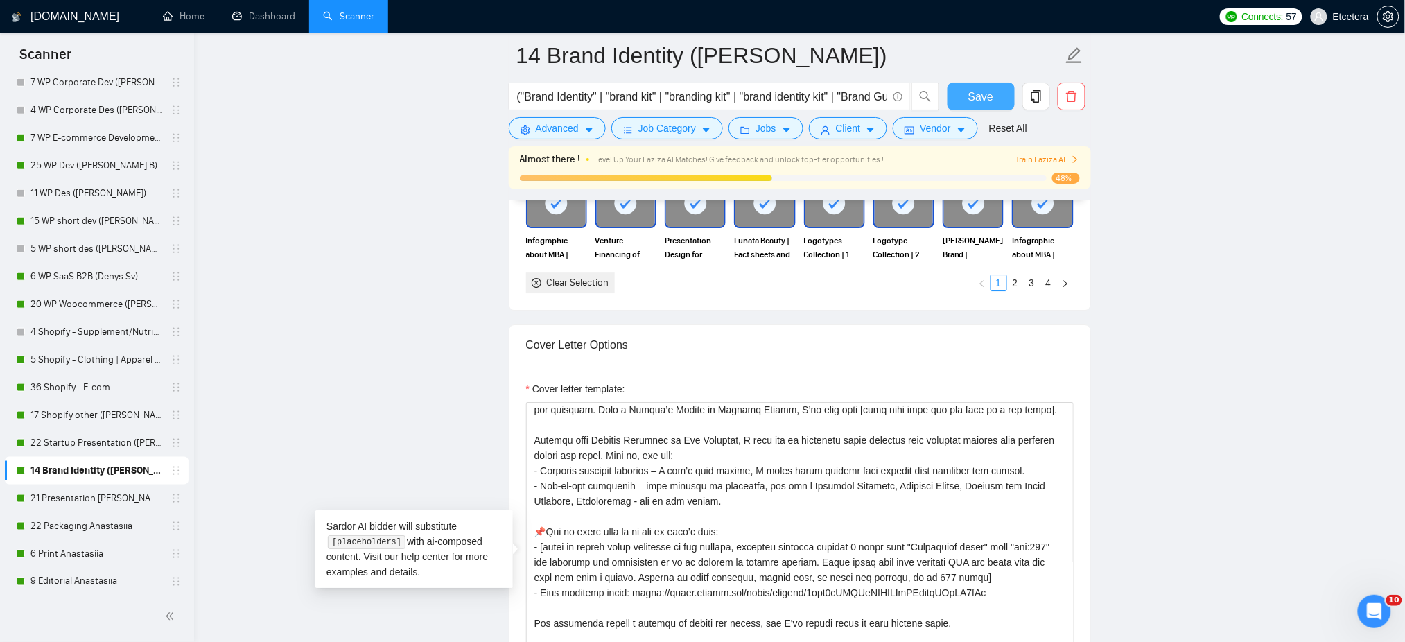
click at [972, 99] on span "Save" at bounding box center [980, 96] width 25 height 17
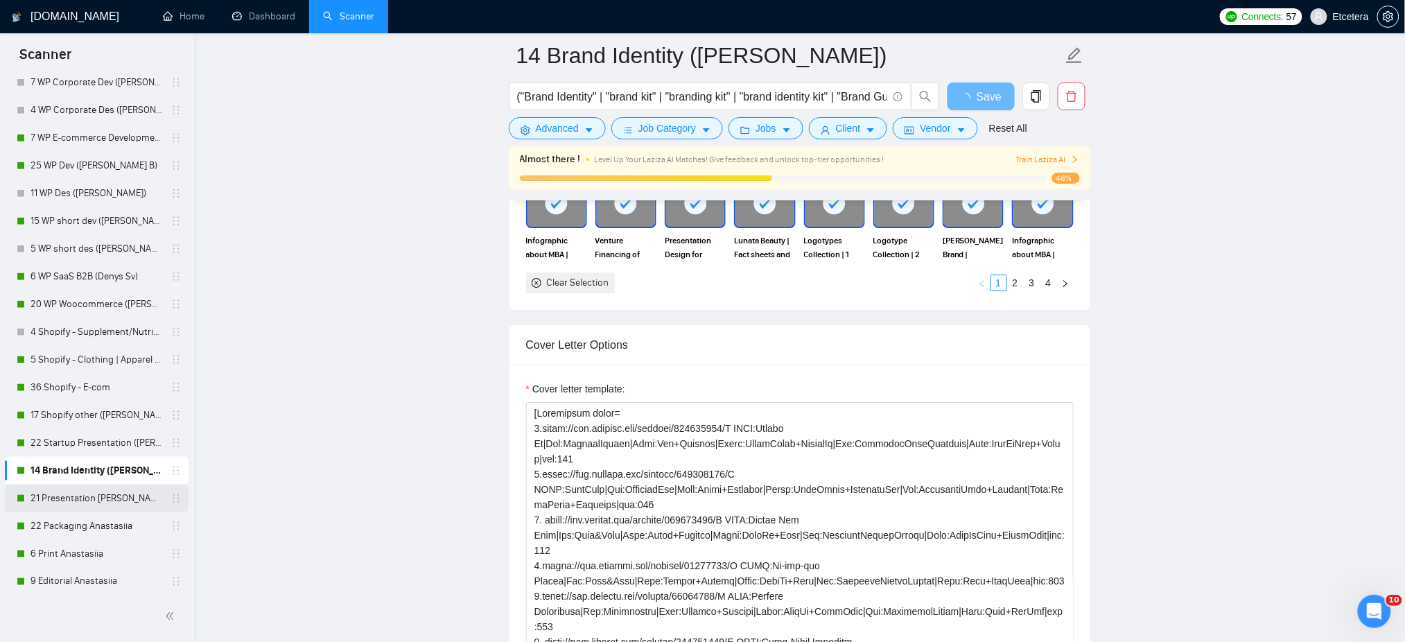
click at [80, 497] on link "21 Presentation [PERSON_NAME]" at bounding box center [96, 498] width 132 height 28
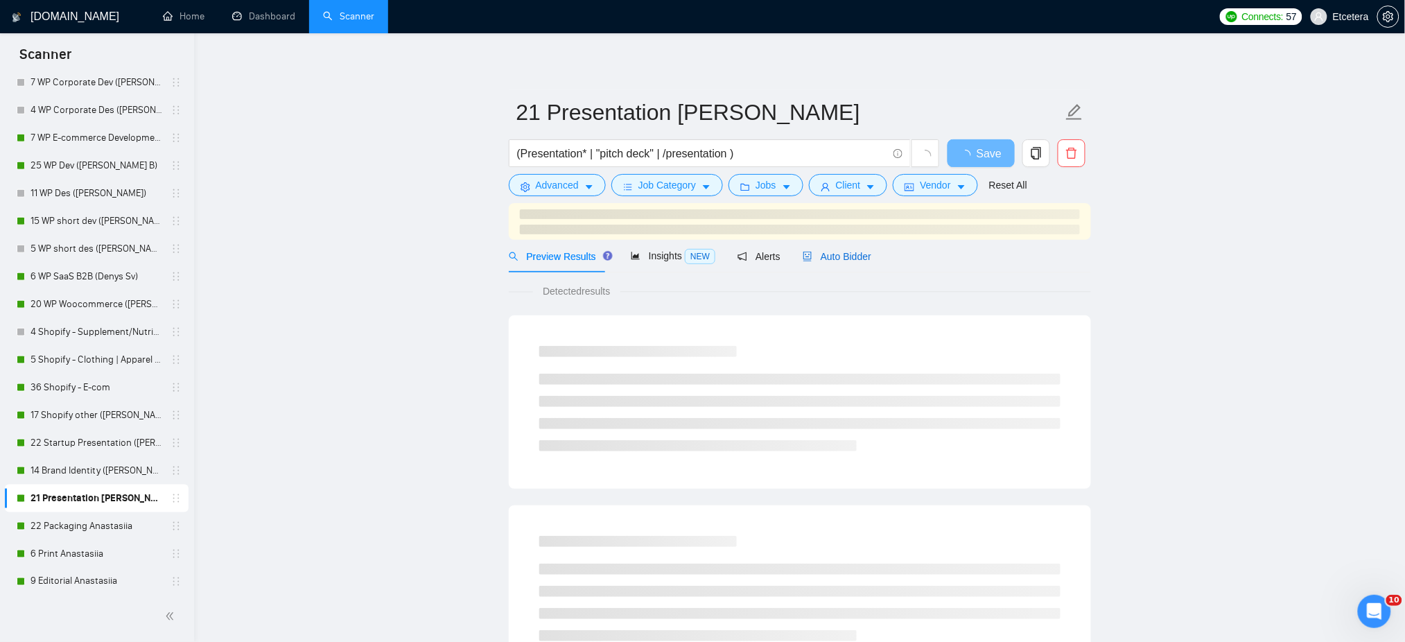
click at [841, 251] on span "Auto Bidder" at bounding box center [837, 256] width 69 height 11
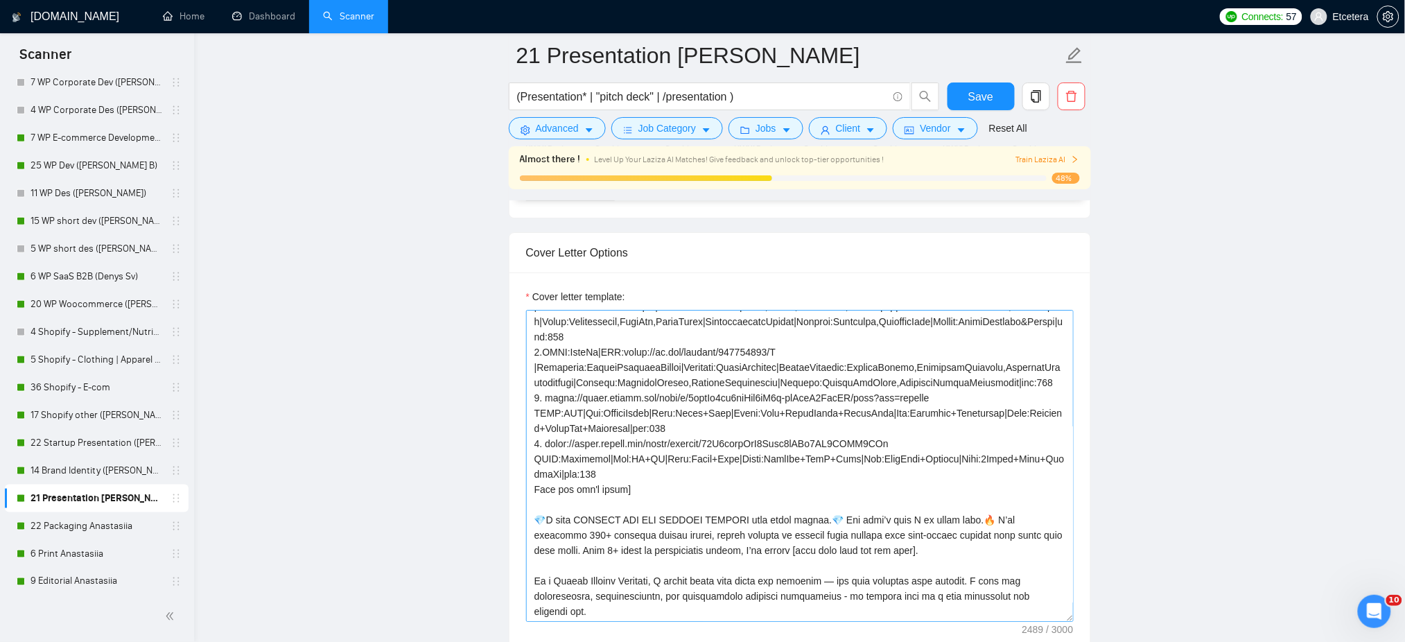
scroll to position [92, 0]
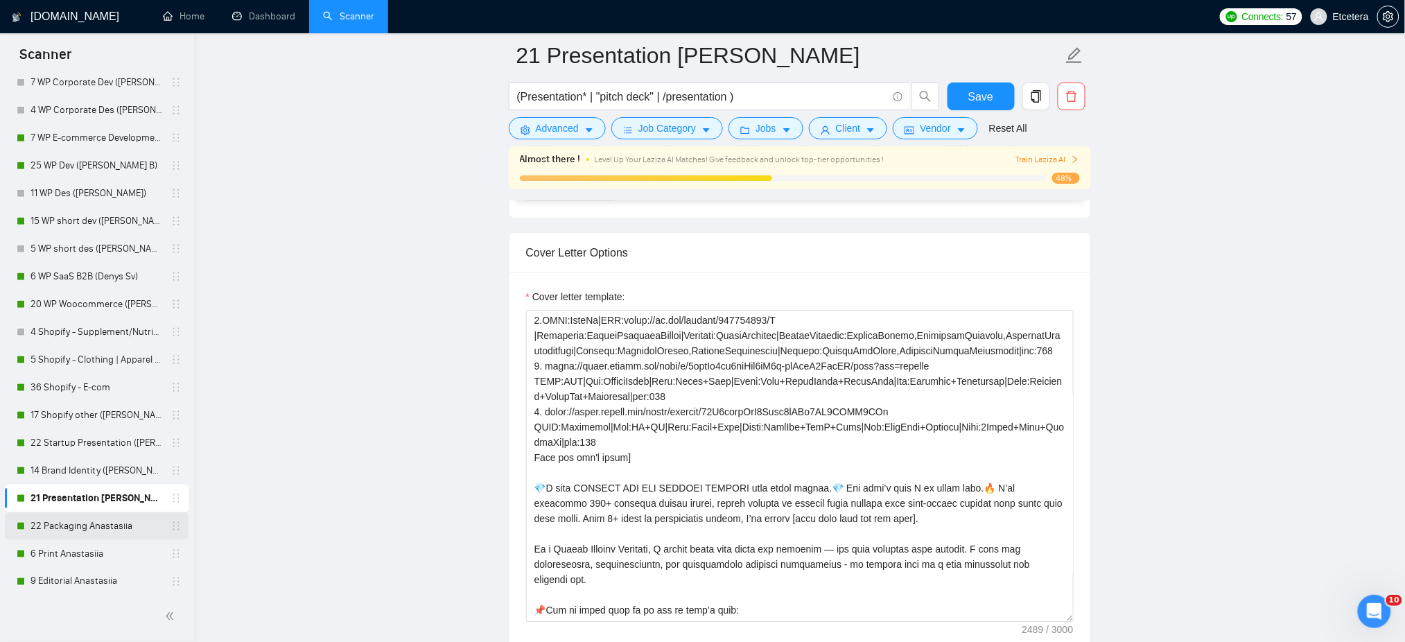
click at [42, 525] on link "22 Packaging Anastasiia" at bounding box center [96, 526] width 132 height 28
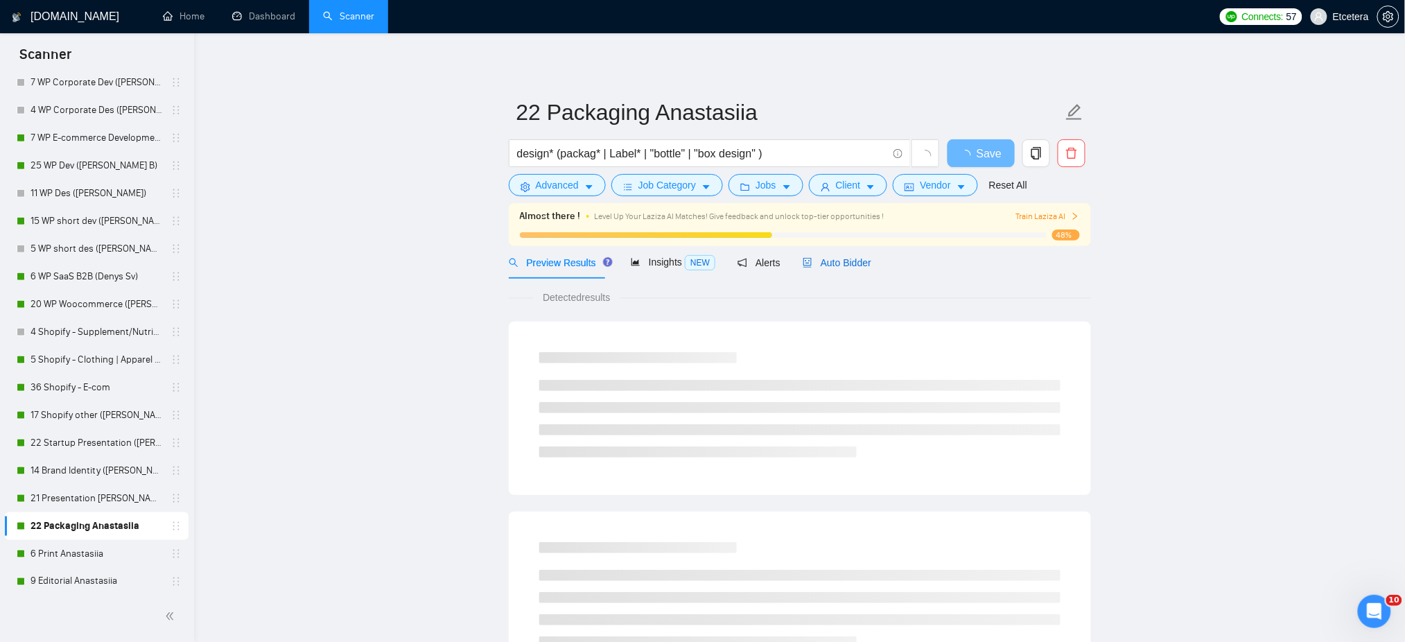
click at [830, 263] on span "Auto Bidder" at bounding box center [837, 262] width 69 height 11
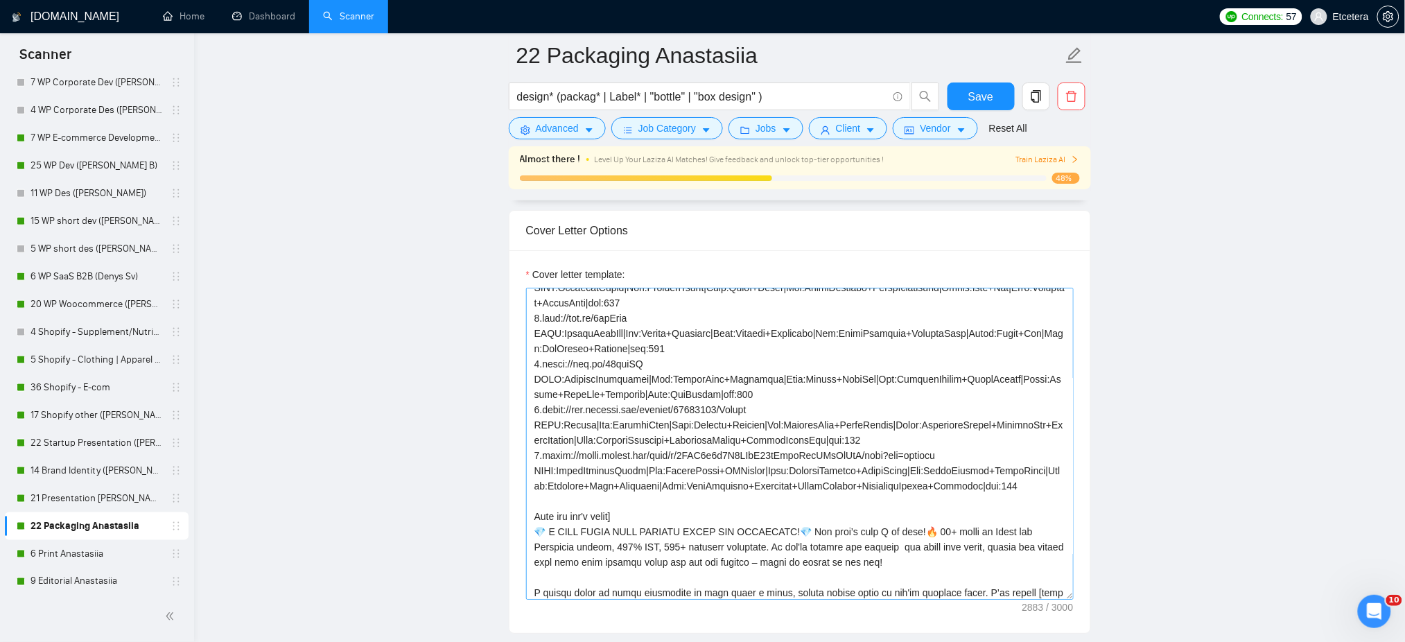
scroll to position [92, 0]
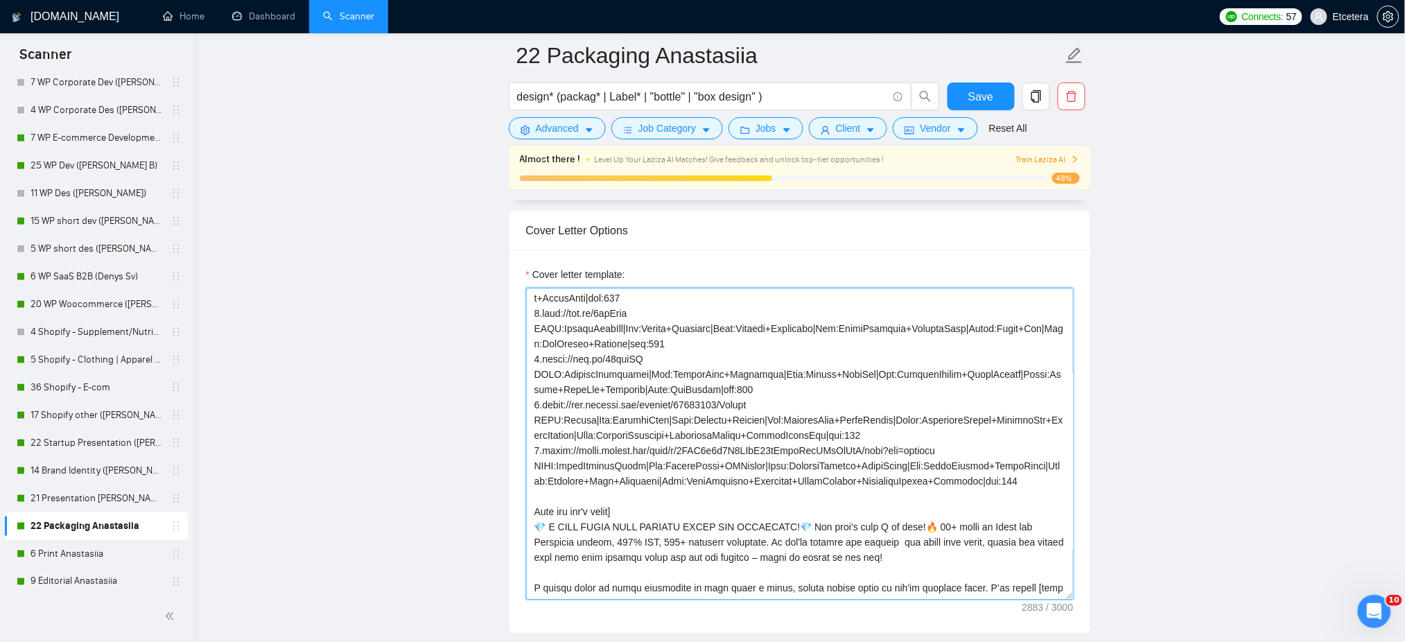
drag, startPoint x: 922, startPoint y: 523, endPoint x: 920, endPoint y: 543, distance: 20.2
click at [922, 529] on textarea "Cover letter template:" at bounding box center [799, 444] width 547 height 312
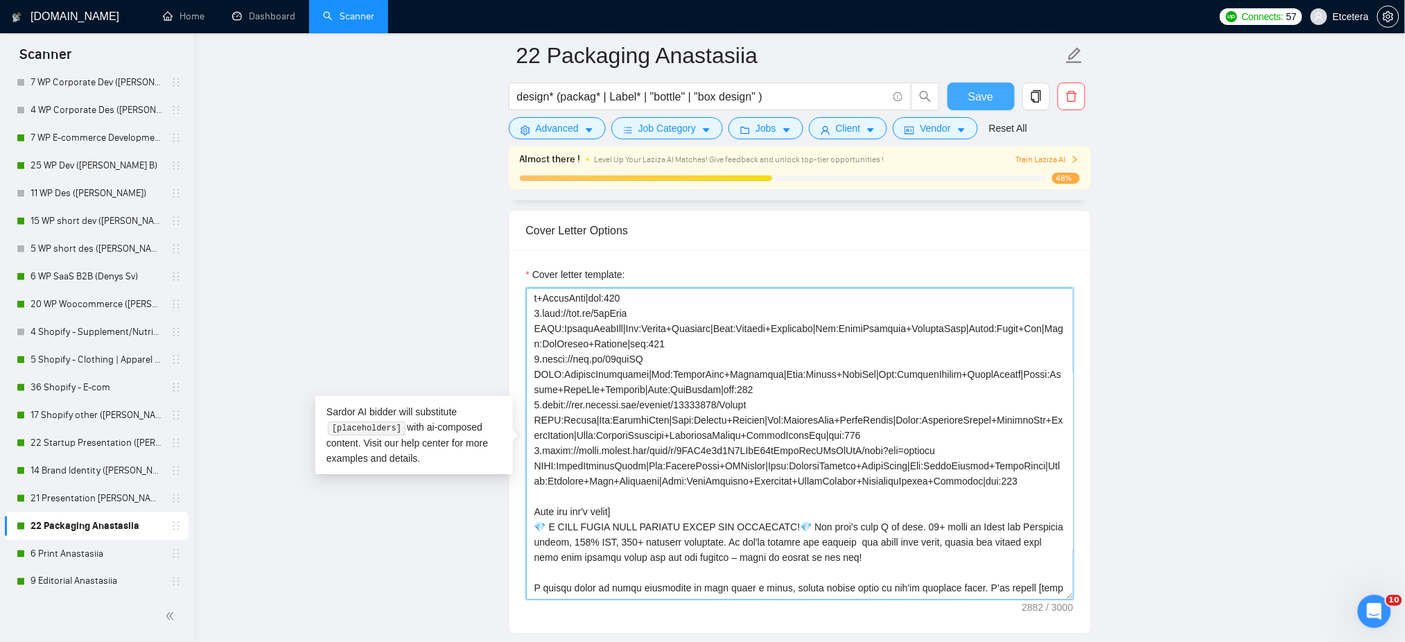
type textarea "["Loremipsum dolor" = 7.sita://con.ad/66E7SED DOEI:TemporinCid|Utl:EtDoLo+Magna…"
click at [978, 103] on span "Save" at bounding box center [980, 96] width 25 height 17
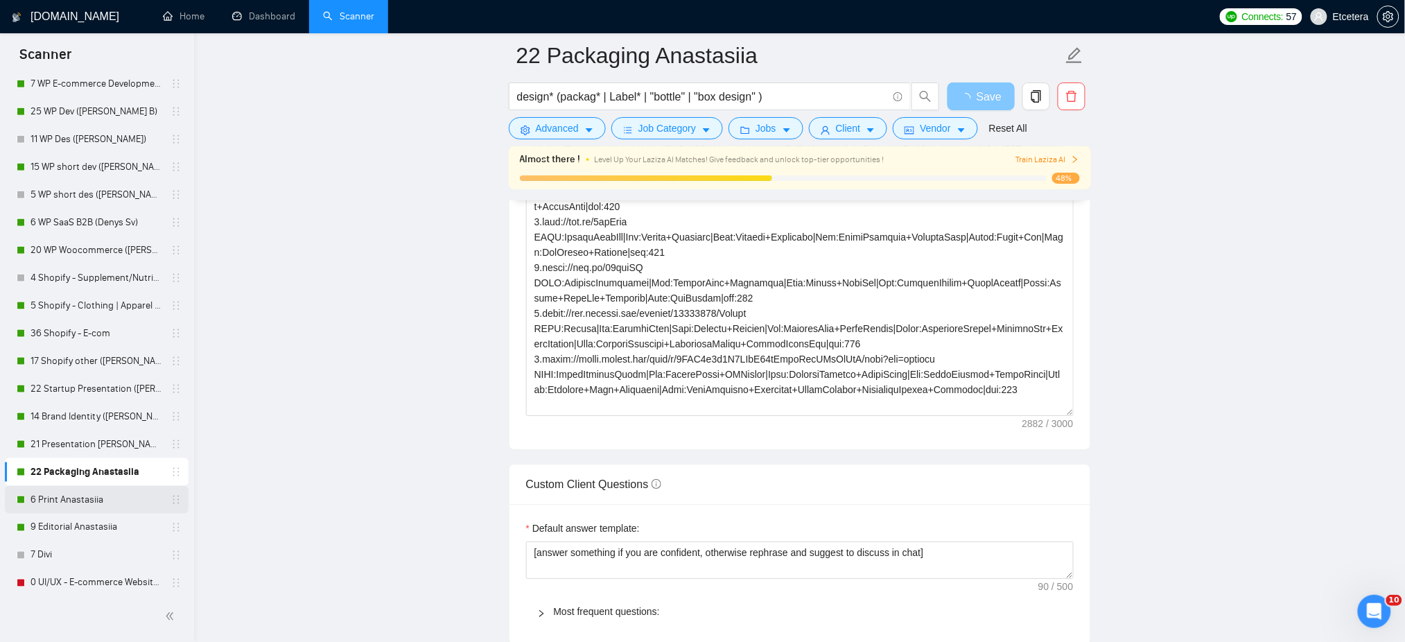
scroll to position [554, 0]
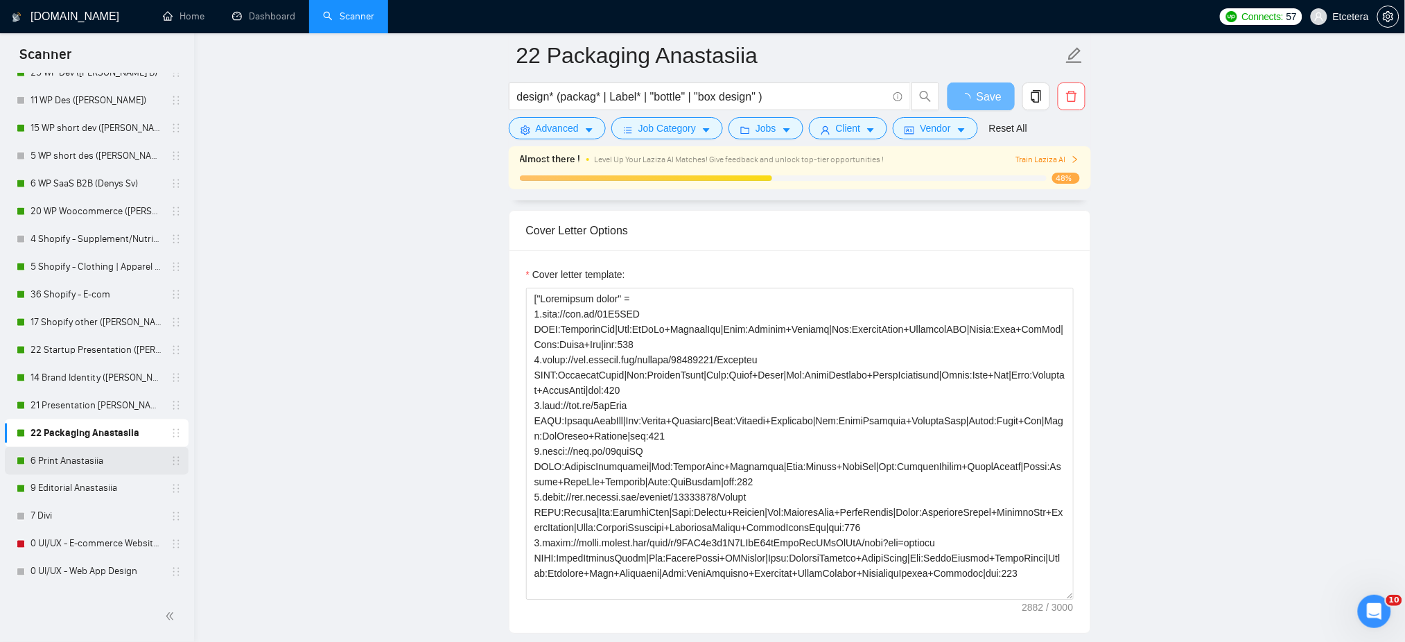
click at [63, 459] on link "6 Print Anastasiia" at bounding box center [96, 461] width 132 height 28
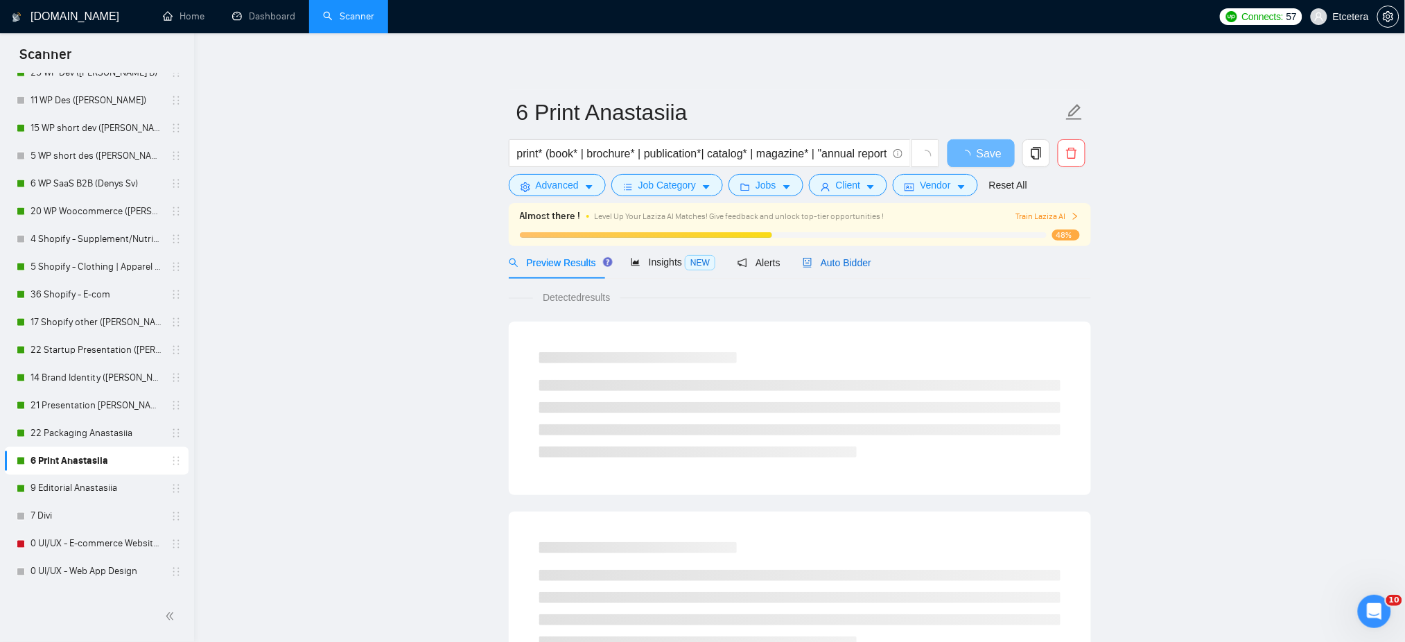
click at [843, 263] on span "Auto Bidder" at bounding box center [837, 262] width 69 height 11
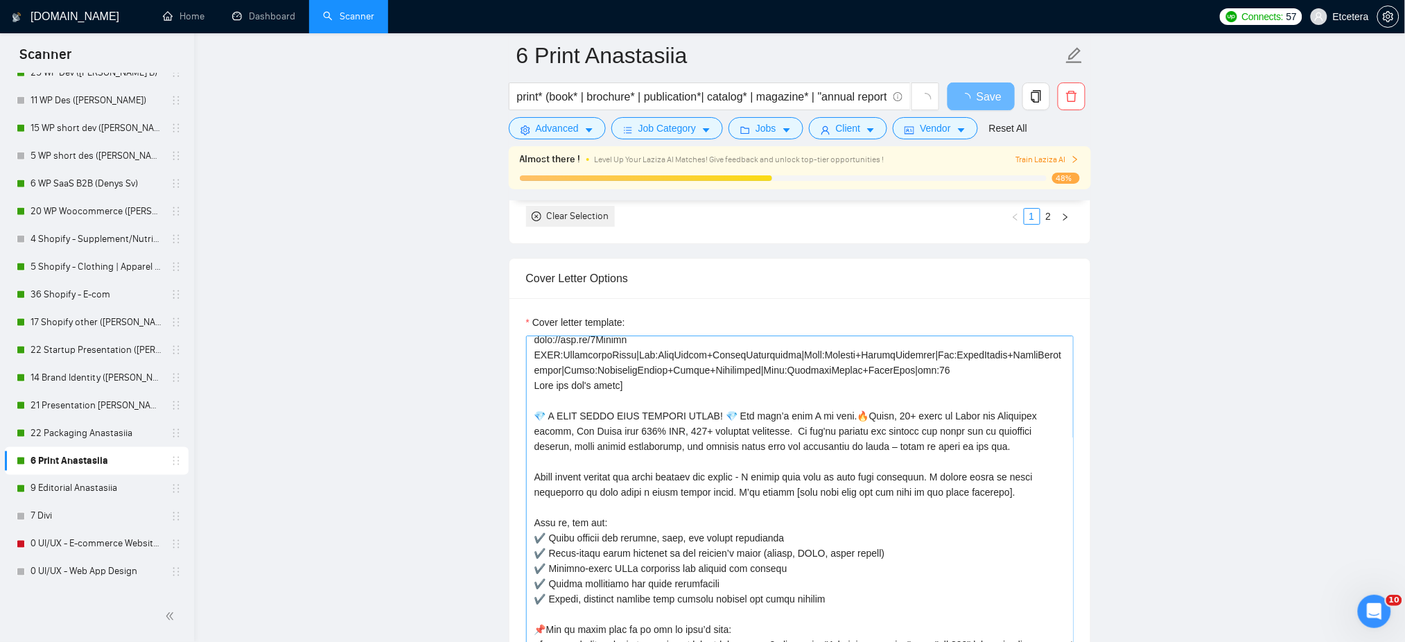
scroll to position [277, 0]
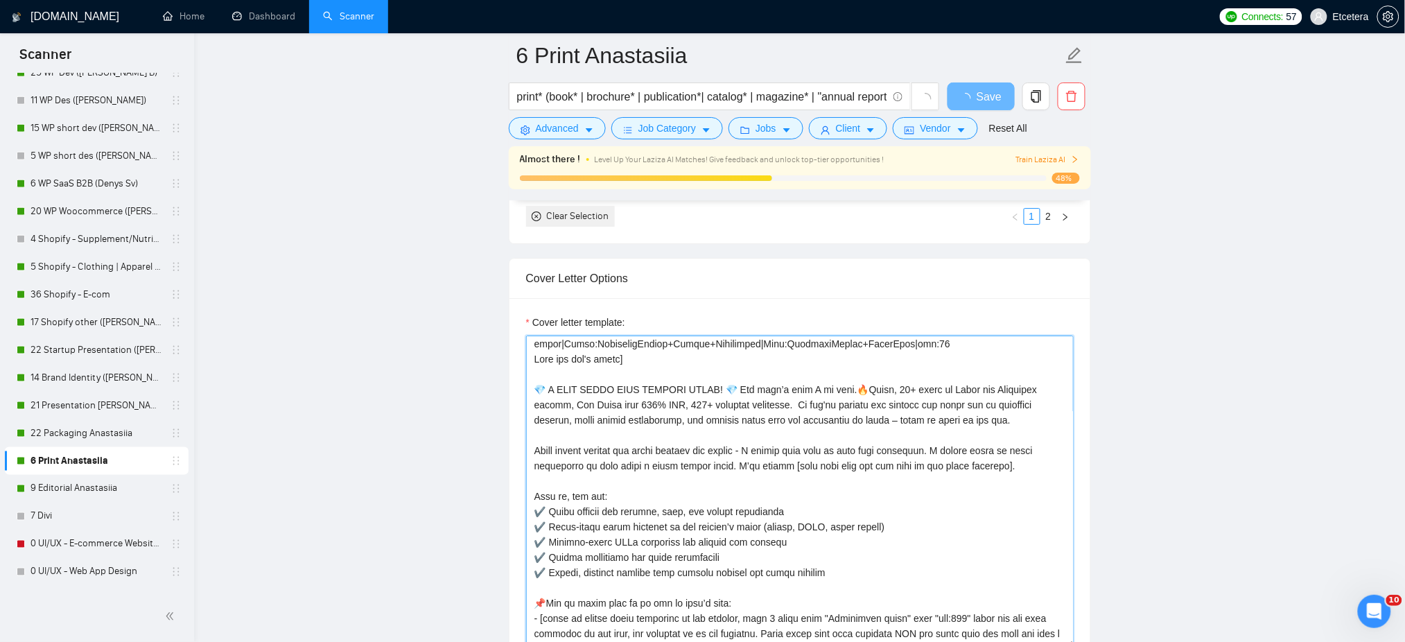
click at [602, 396] on textarea "Cover letter template:" at bounding box center [799, 491] width 547 height 312
click at [538, 361] on textarea "Cover letter template:" at bounding box center [799, 491] width 547 height 312
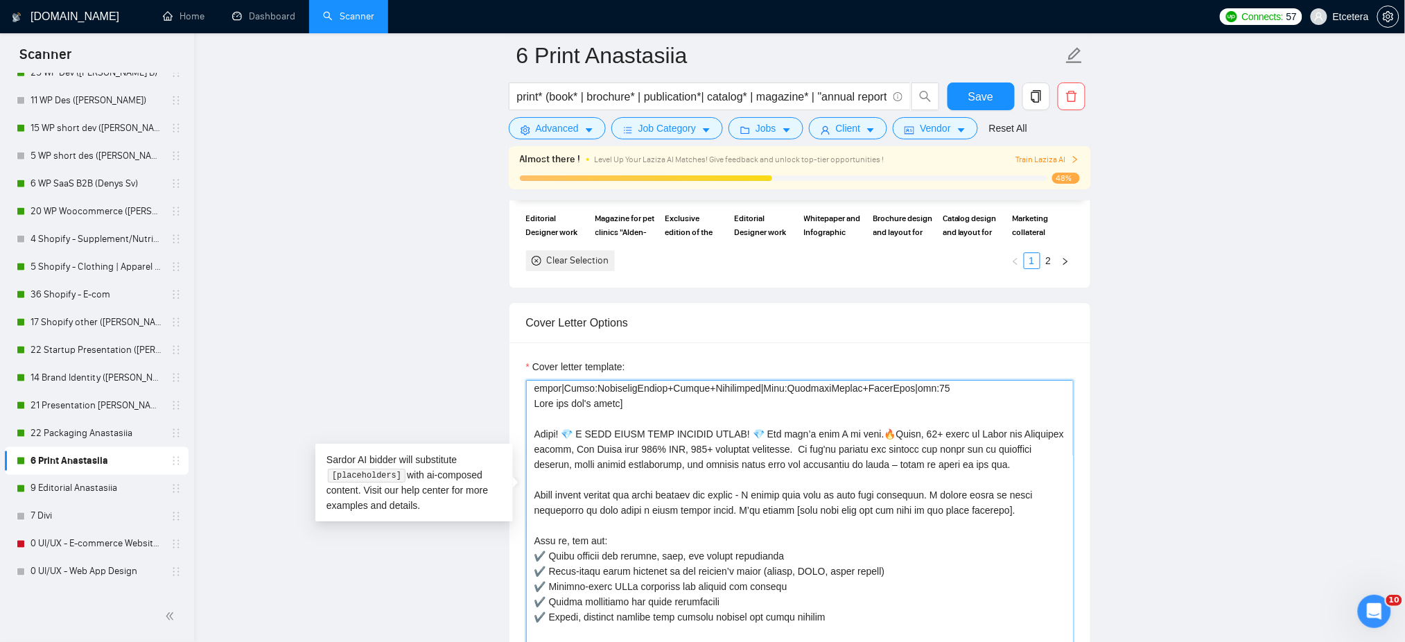
click at [903, 405] on textarea "Cover letter template:" at bounding box center [799, 536] width 547 height 312
type textarea "["Loremipsum dolor" = sita://con.ad/31e9Se3 DOEI:TempOR|Inc:UtlaboReet|Dolo:Mag…"
click at [989, 95] on span "Save" at bounding box center [980, 96] width 25 height 17
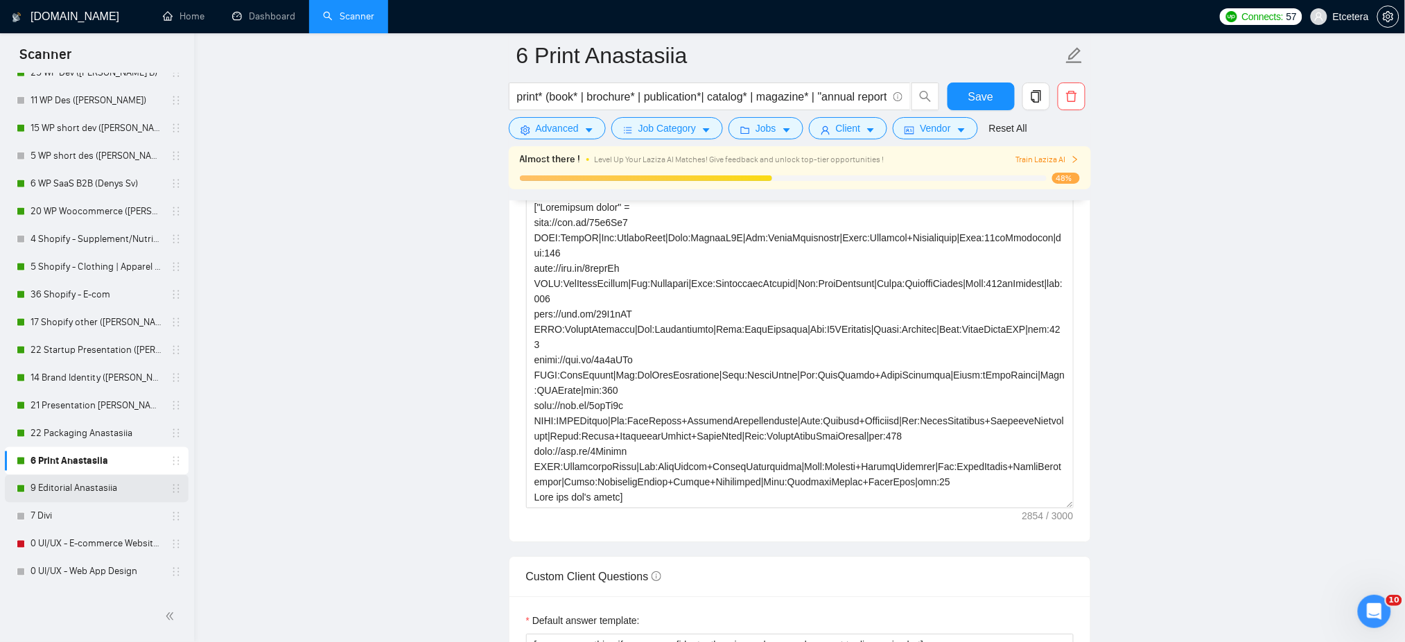
click at [100, 486] on link "9 Editorial Anastasiia" at bounding box center [96, 489] width 132 height 28
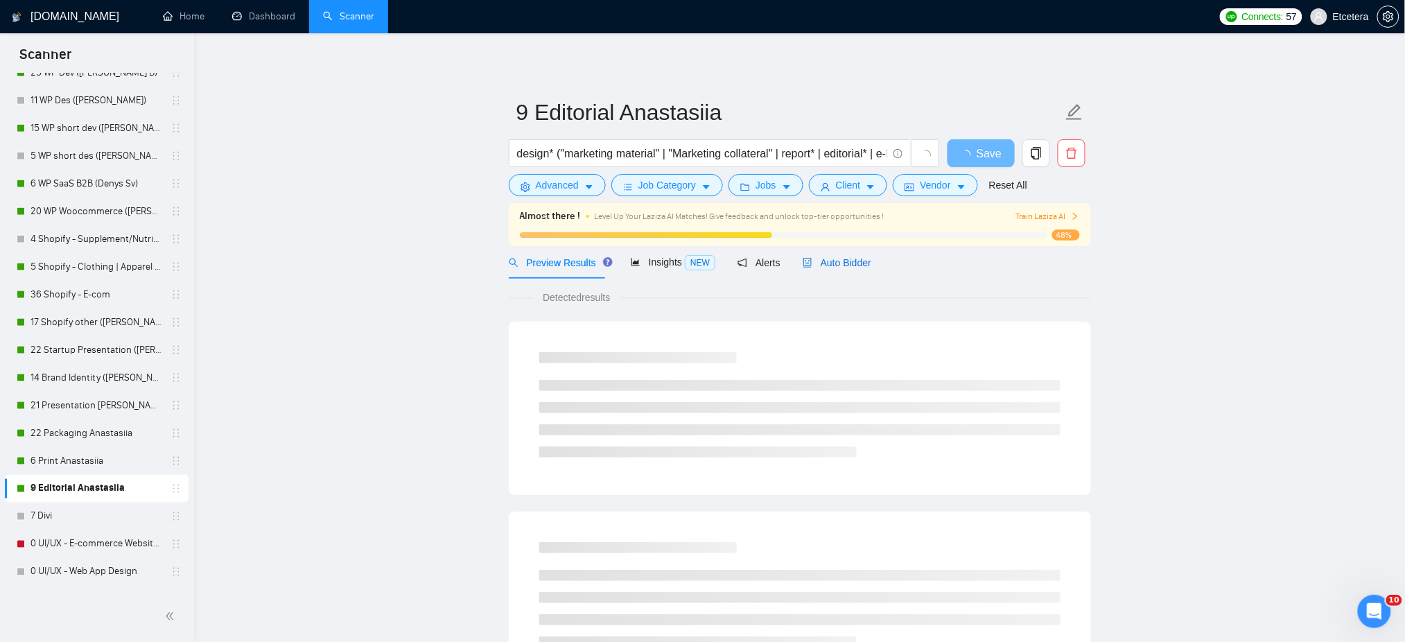
click at [830, 265] on span "Auto Bidder" at bounding box center [837, 262] width 69 height 11
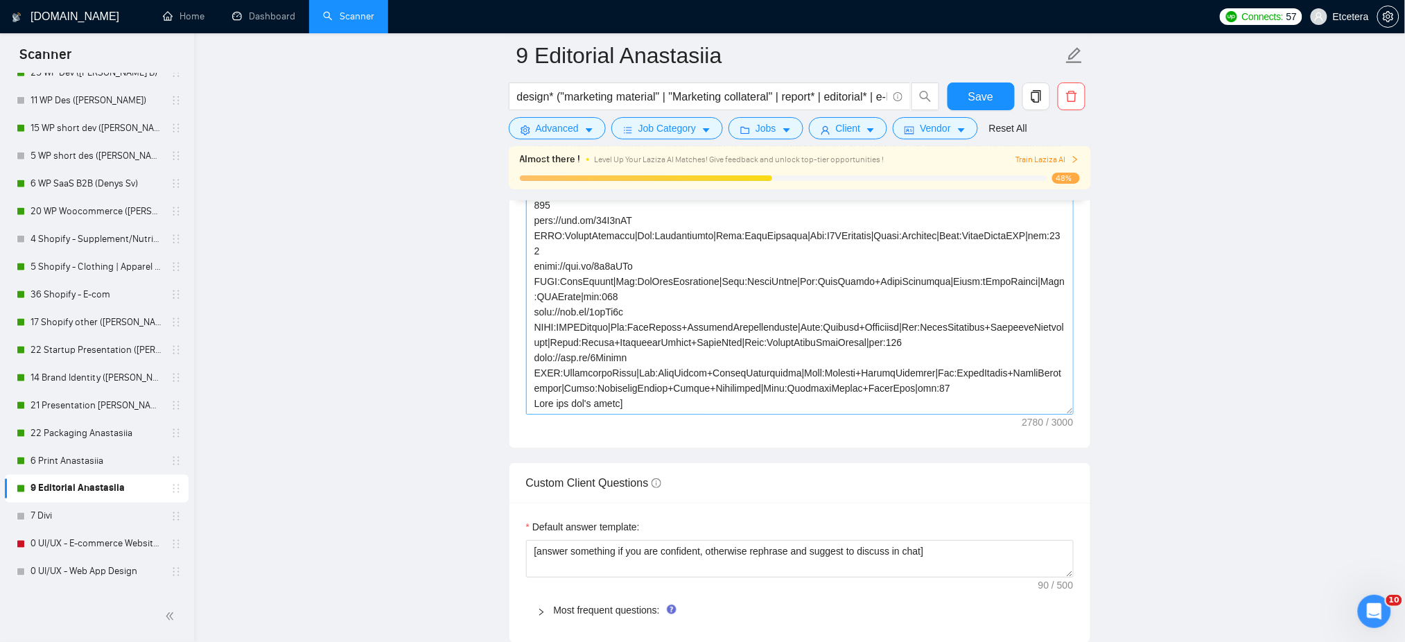
scroll to position [92, 0]
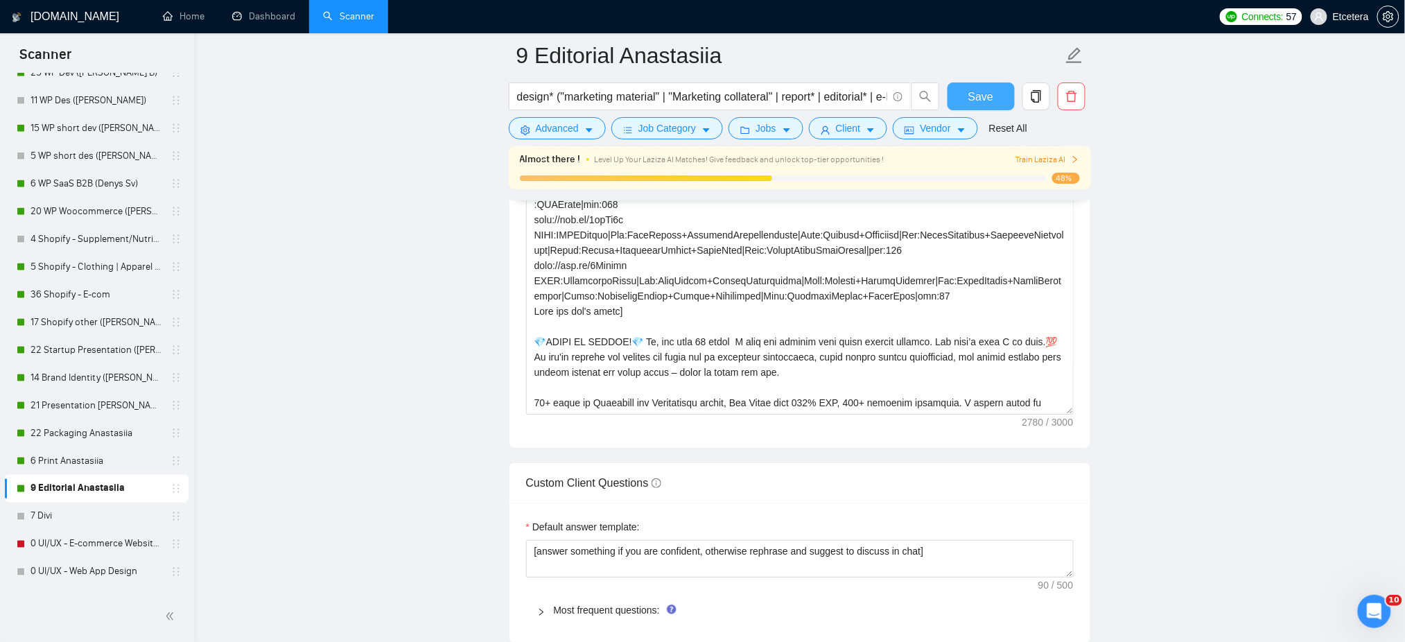
click at [970, 95] on span "Save" at bounding box center [980, 96] width 25 height 17
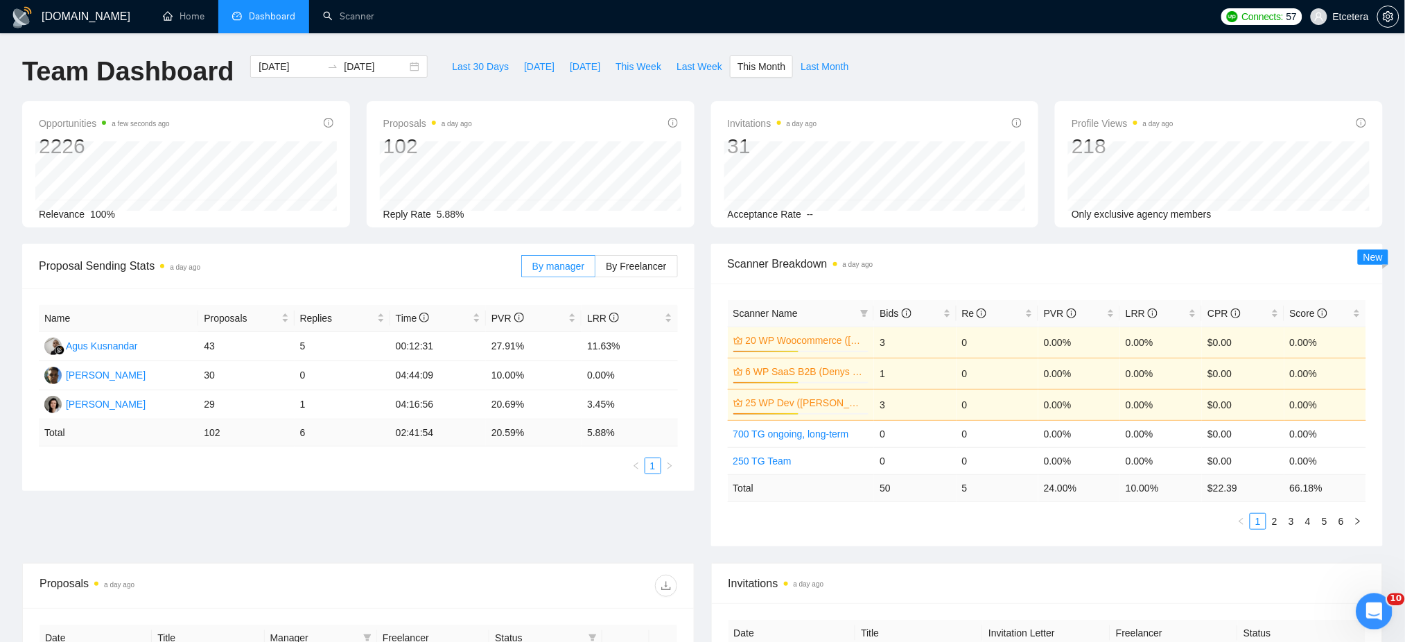
click at [1381, 603] on div "Відкрити програму для спілкування Intercom" at bounding box center [1372, 609] width 46 height 46
